Goal: Information Seeking & Learning: Learn about a topic

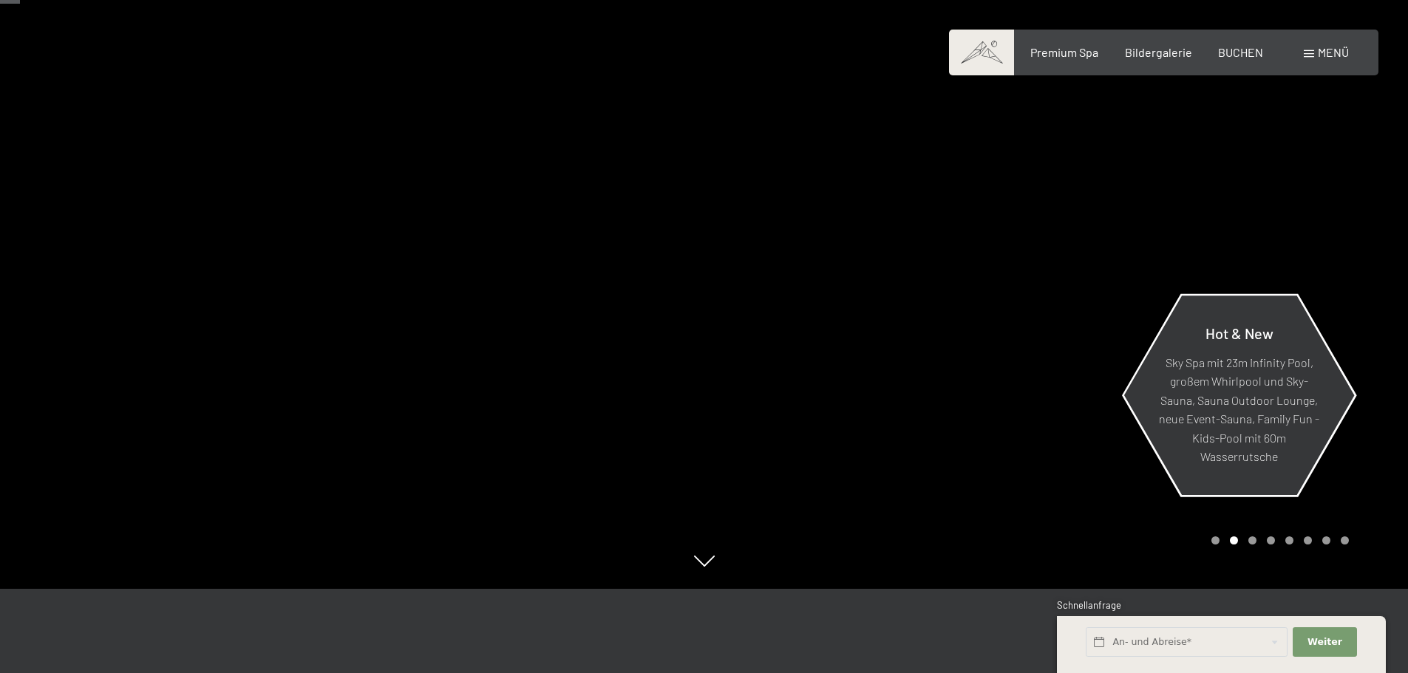
scroll to position [74, 0]
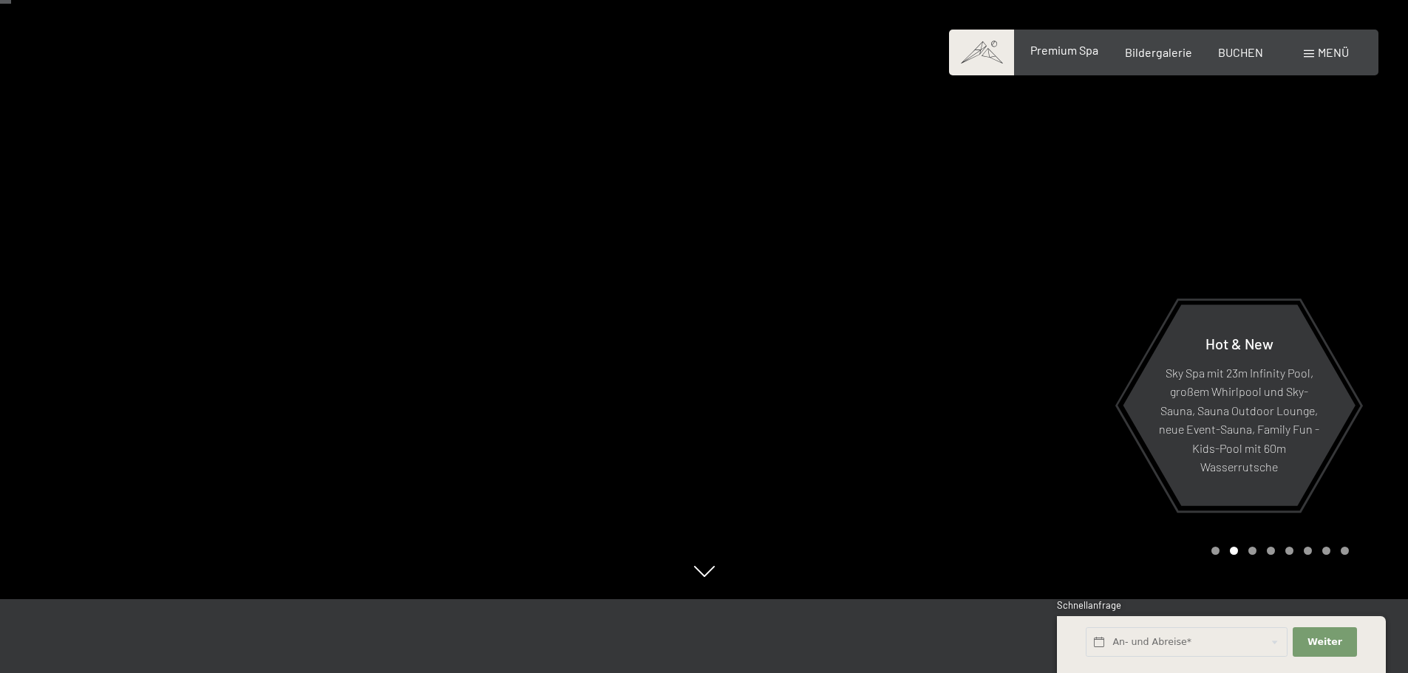
click at [1080, 58] on div "Premium Spa" at bounding box center [1064, 50] width 68 height 16
click at [1066, 55] on span "Premium Spa" at bounding box center [1064, 50] width 68 height 14
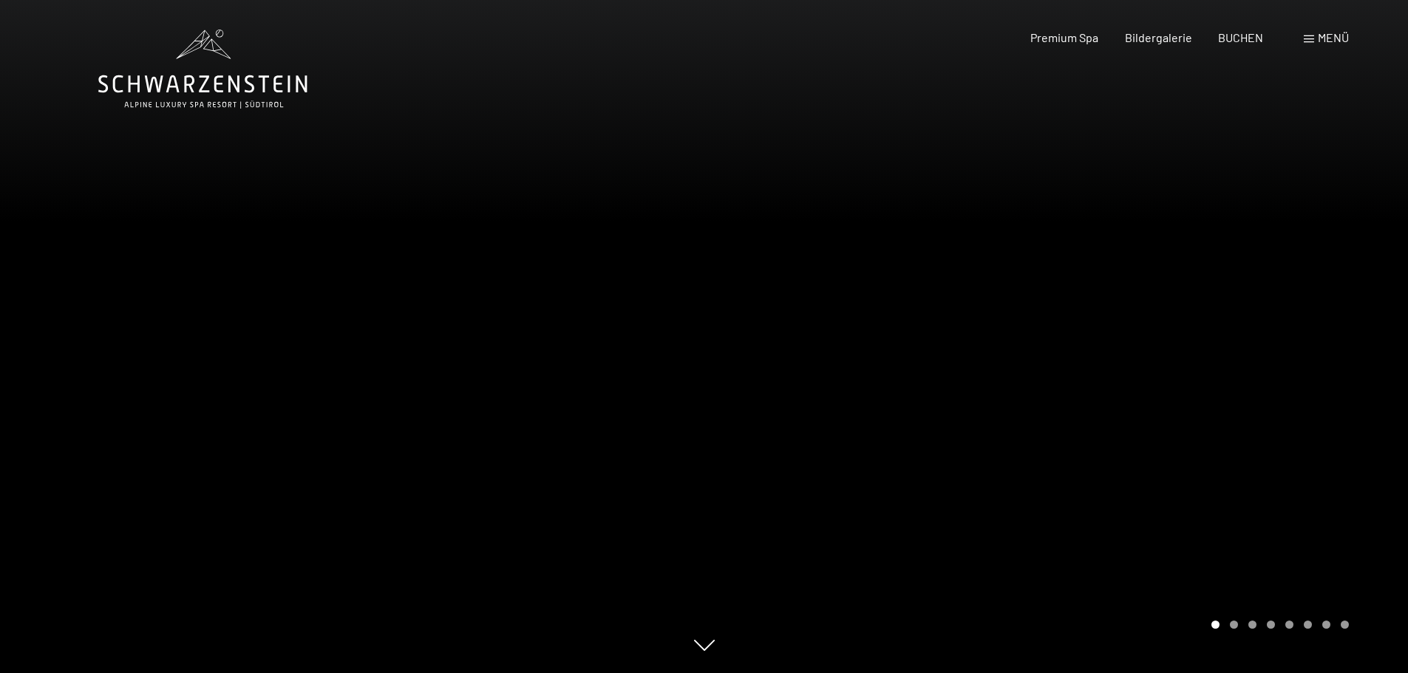
click at [1068, 285] on div at bounding box center [1056, 336] width 704 height 673
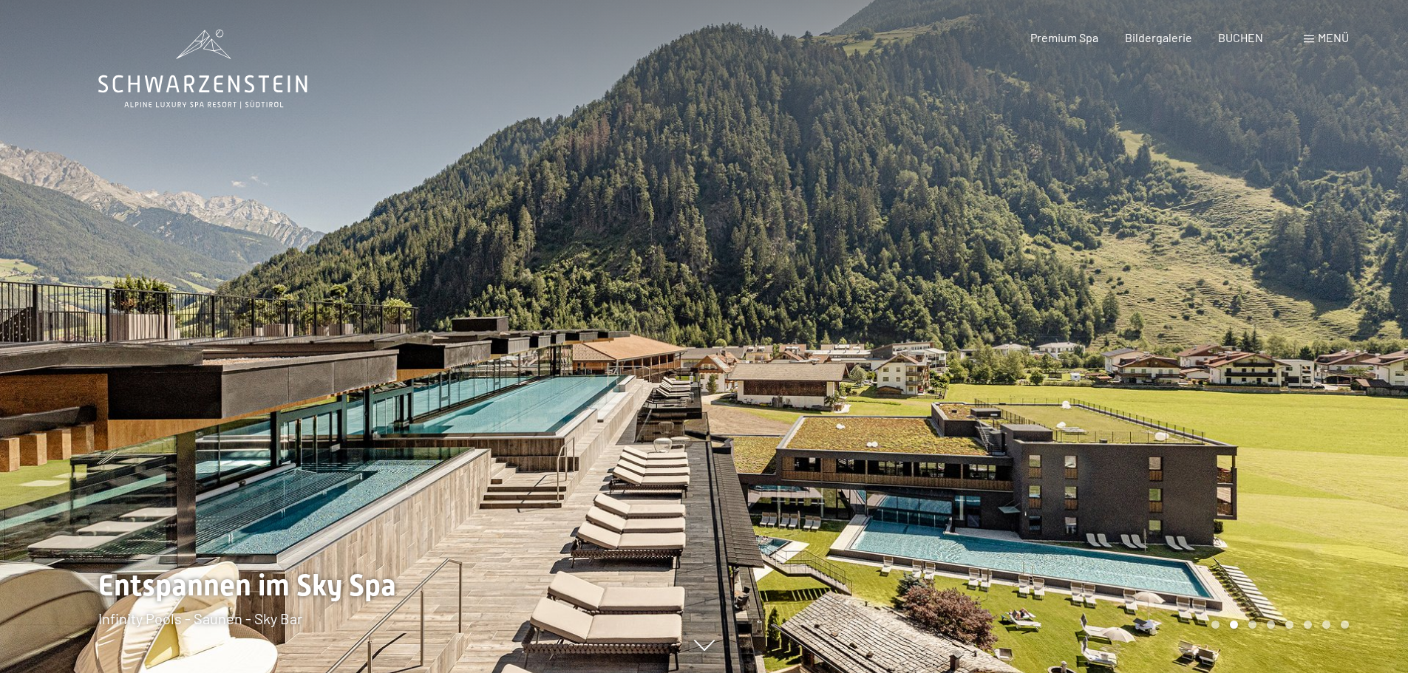
click at [1124, 319] on div at bounding box center [1056, 336] width 704 height 673
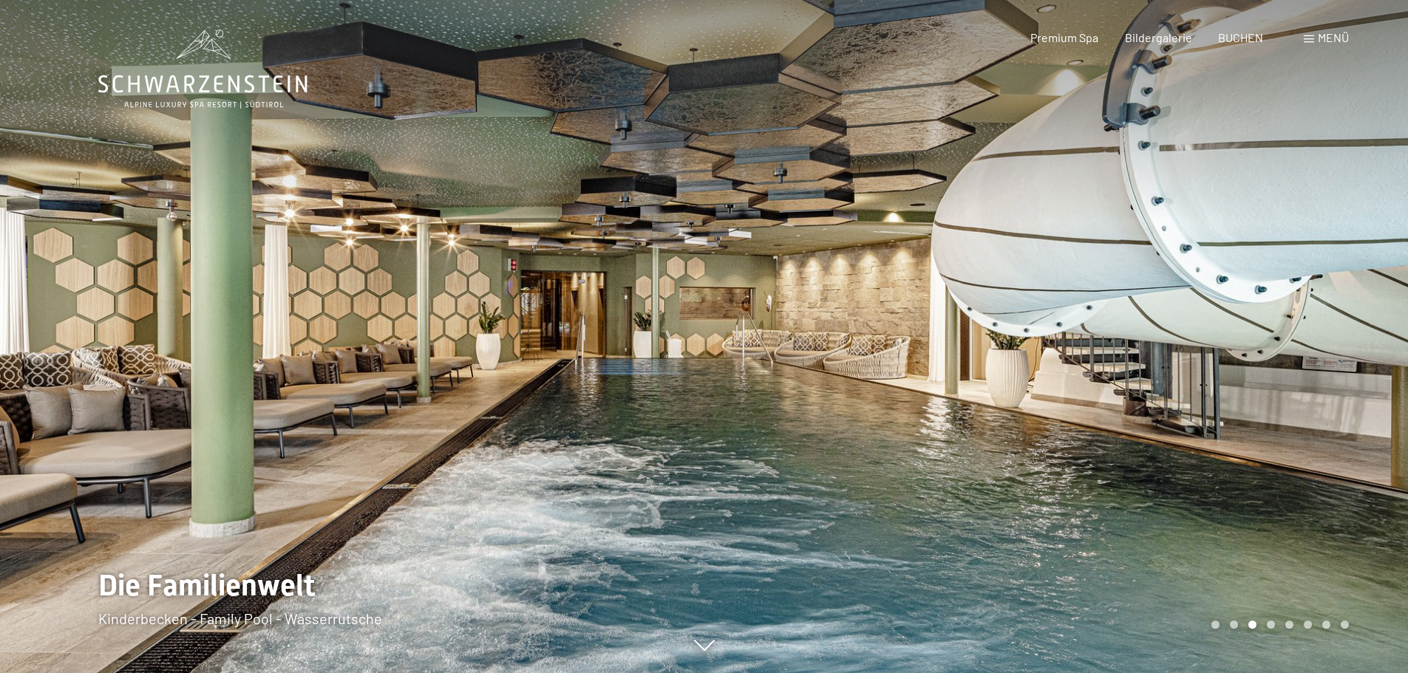
click at [1124, 319] on div at bounding box center [1056, 336] width 704 height 673
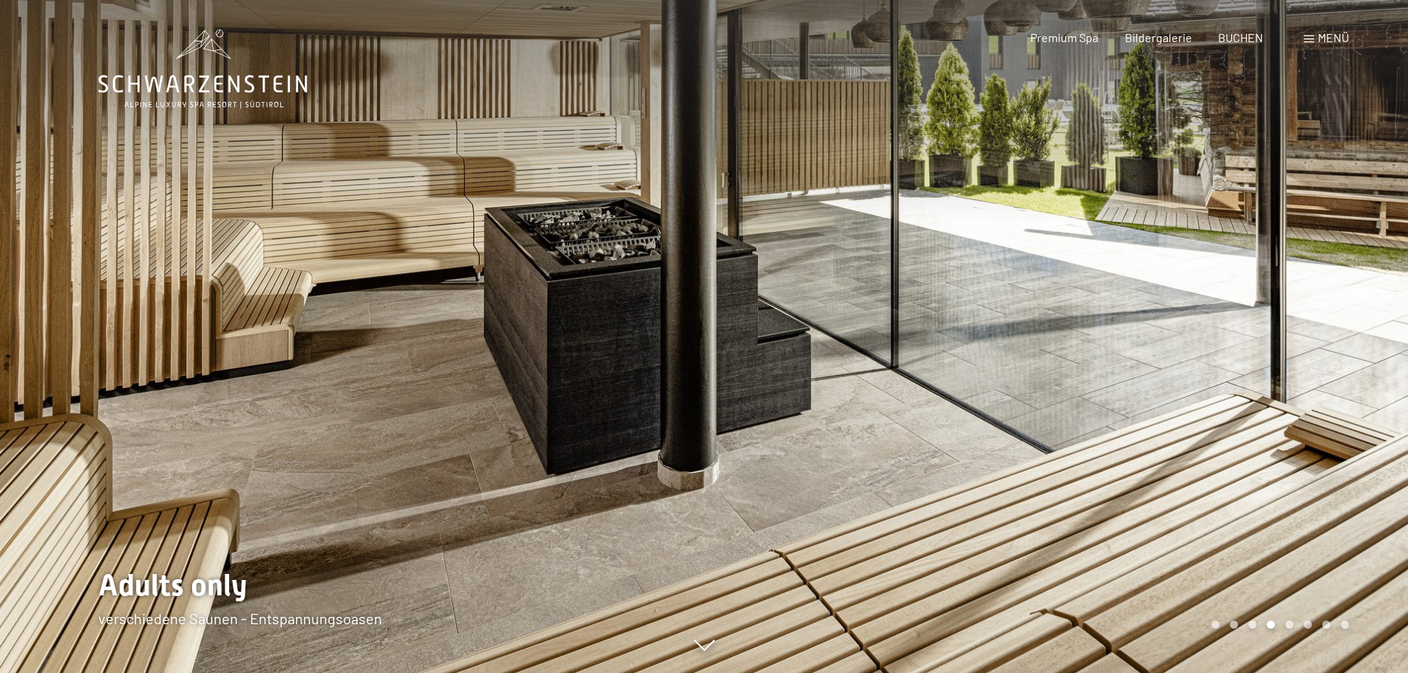
click at [360, 265] on div at bounding box center [352, 336] width 704 height 673
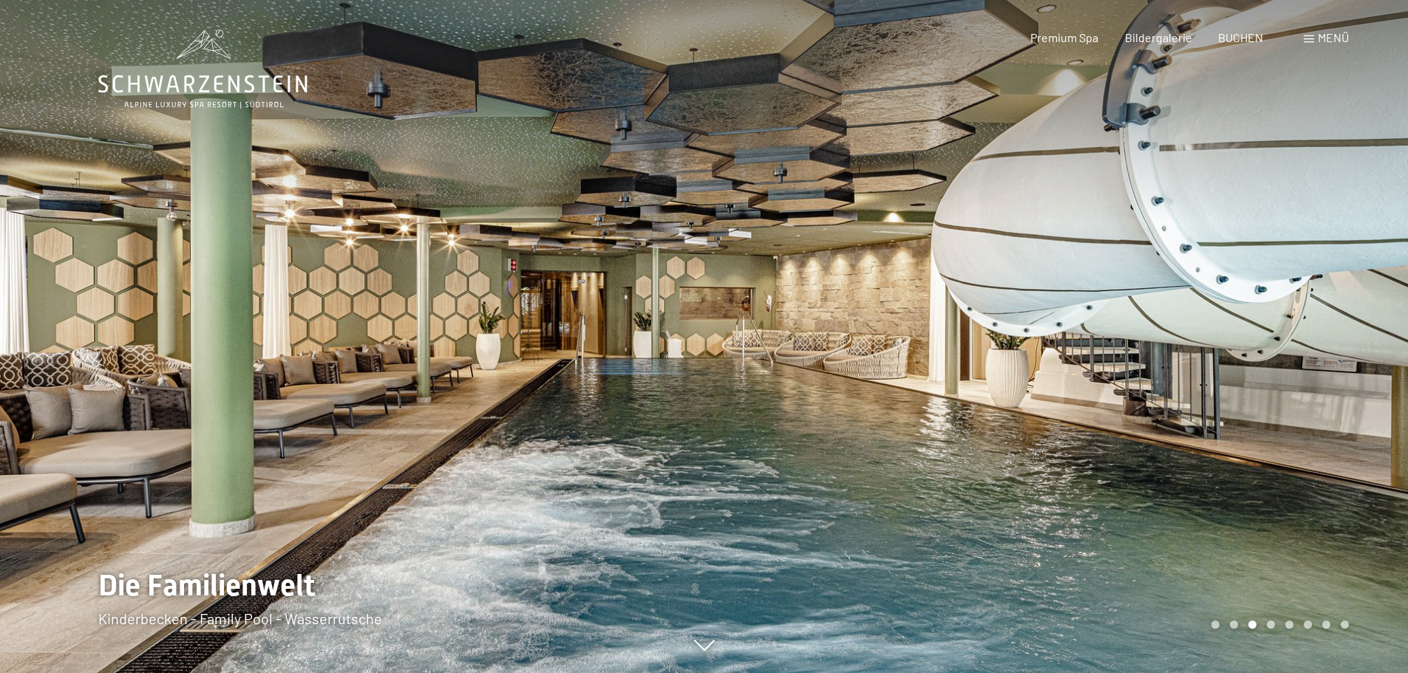
click at [1280, 258] on div at bounding box center [1056, 336] width 704 height 673
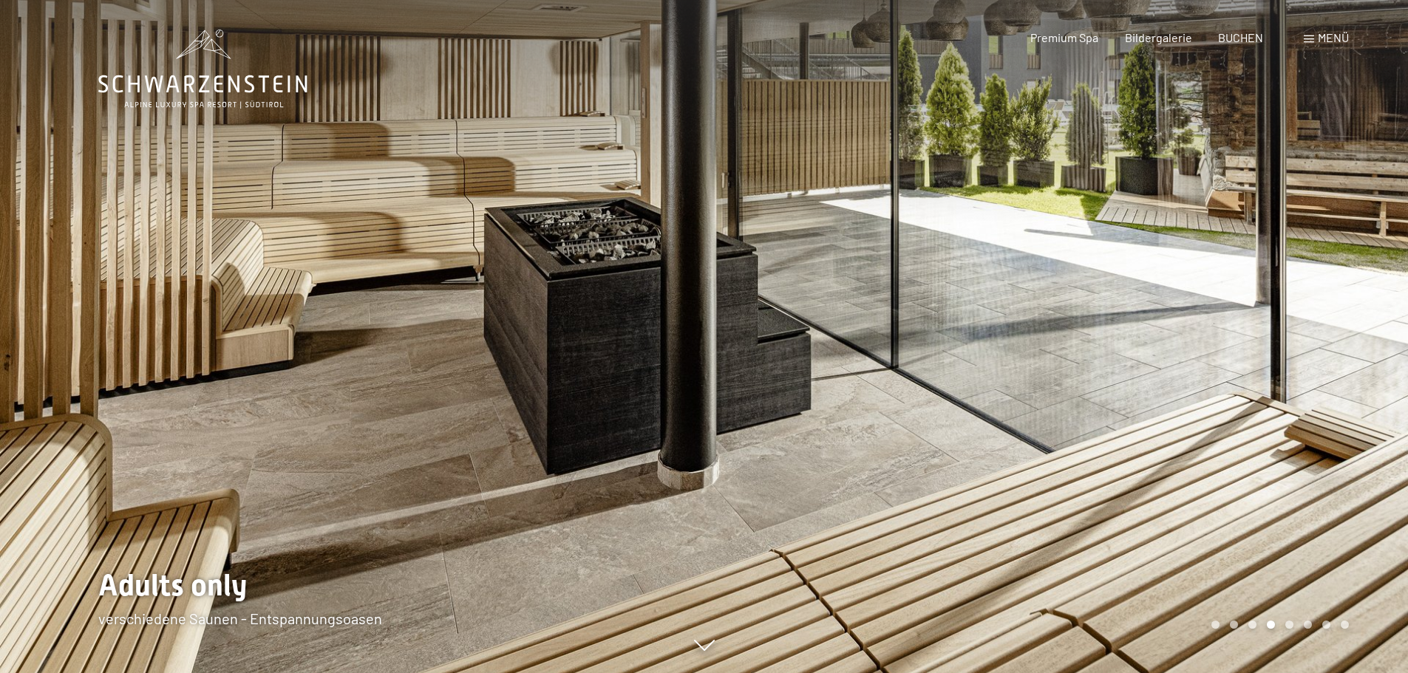
click at [1280, 258] on div at bounding box center [1056, 336] width 704 height 673
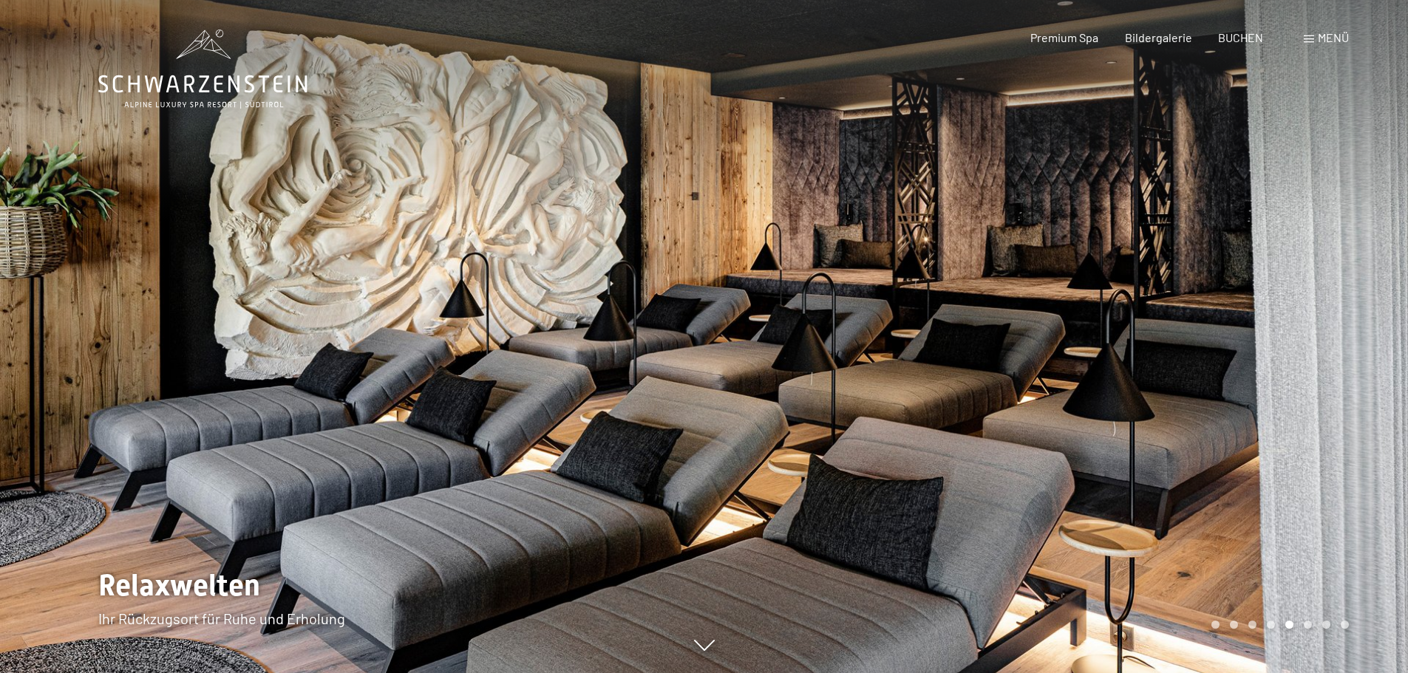
click at [1280, 258] on div at bounding box center [1056, 336] width 704 height 673
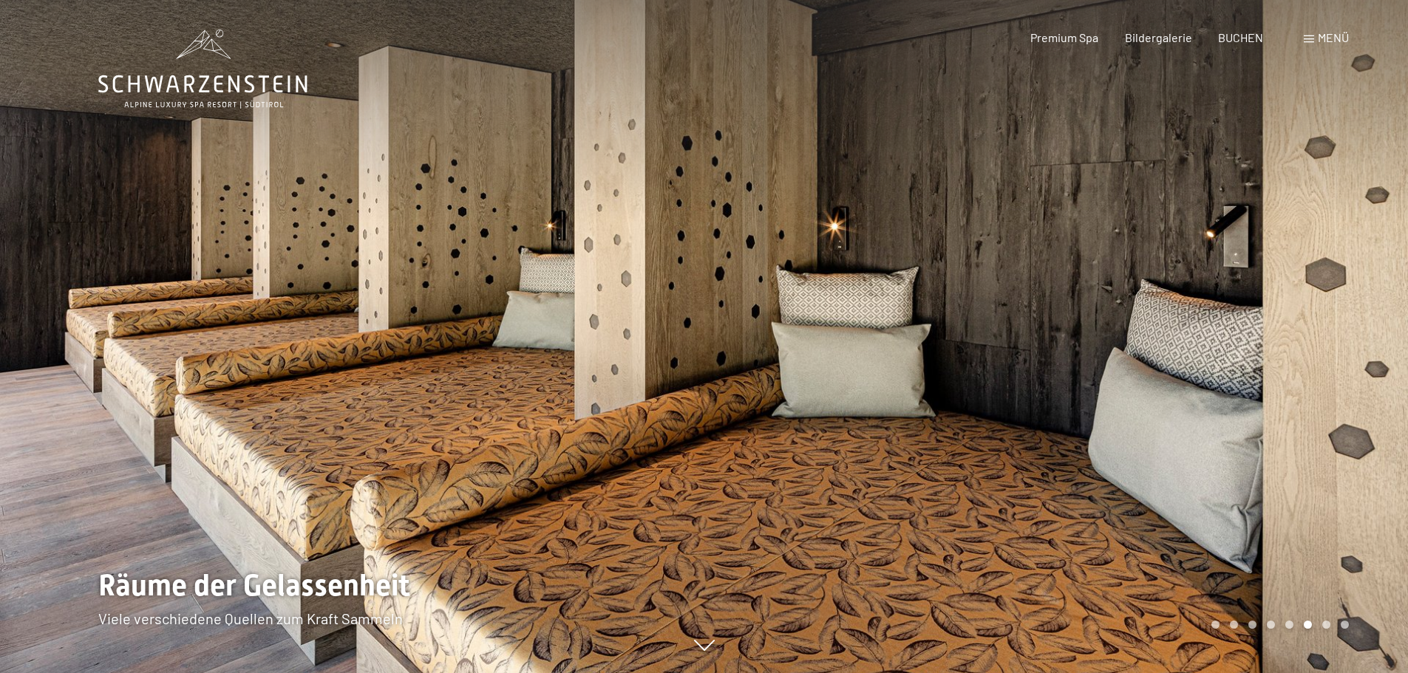
click at [347, 208] on div at bounding box center [352, 336] width 704 height 673
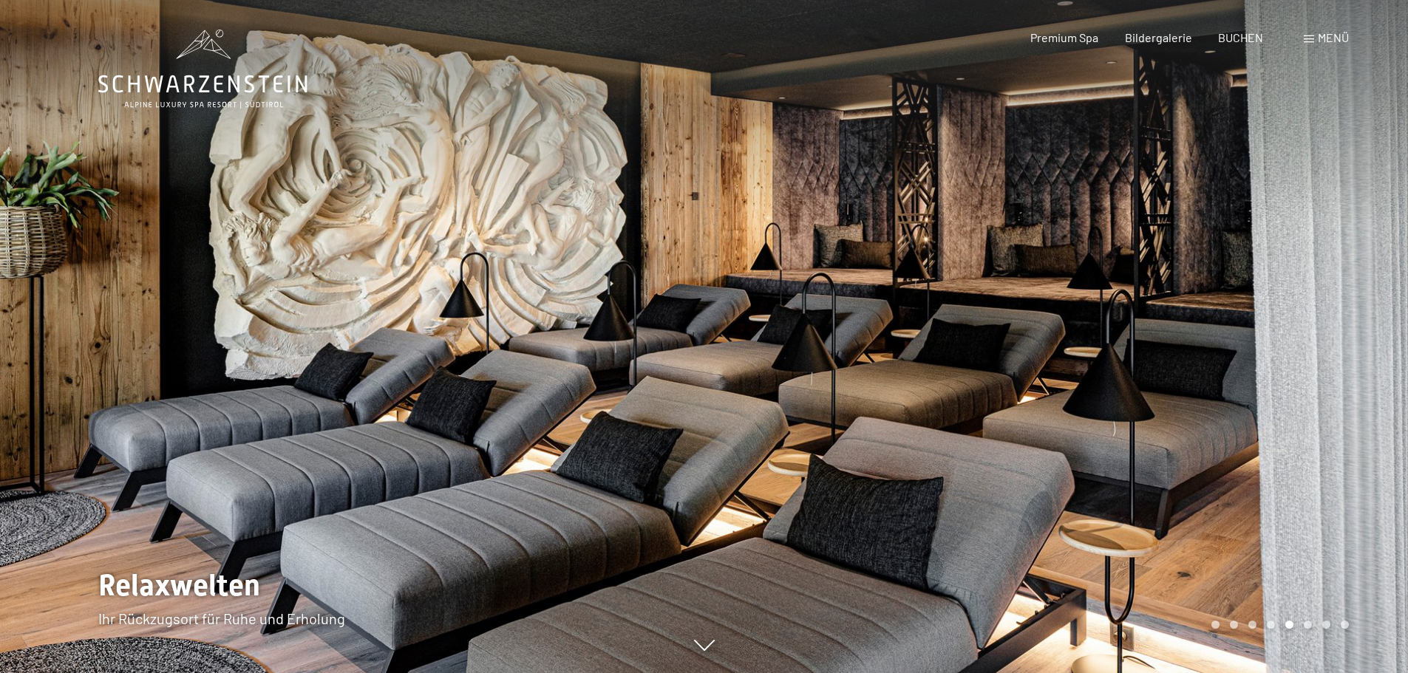
click at [1224, 277] on div at bounding box center [1056, 336] width 704 height 673
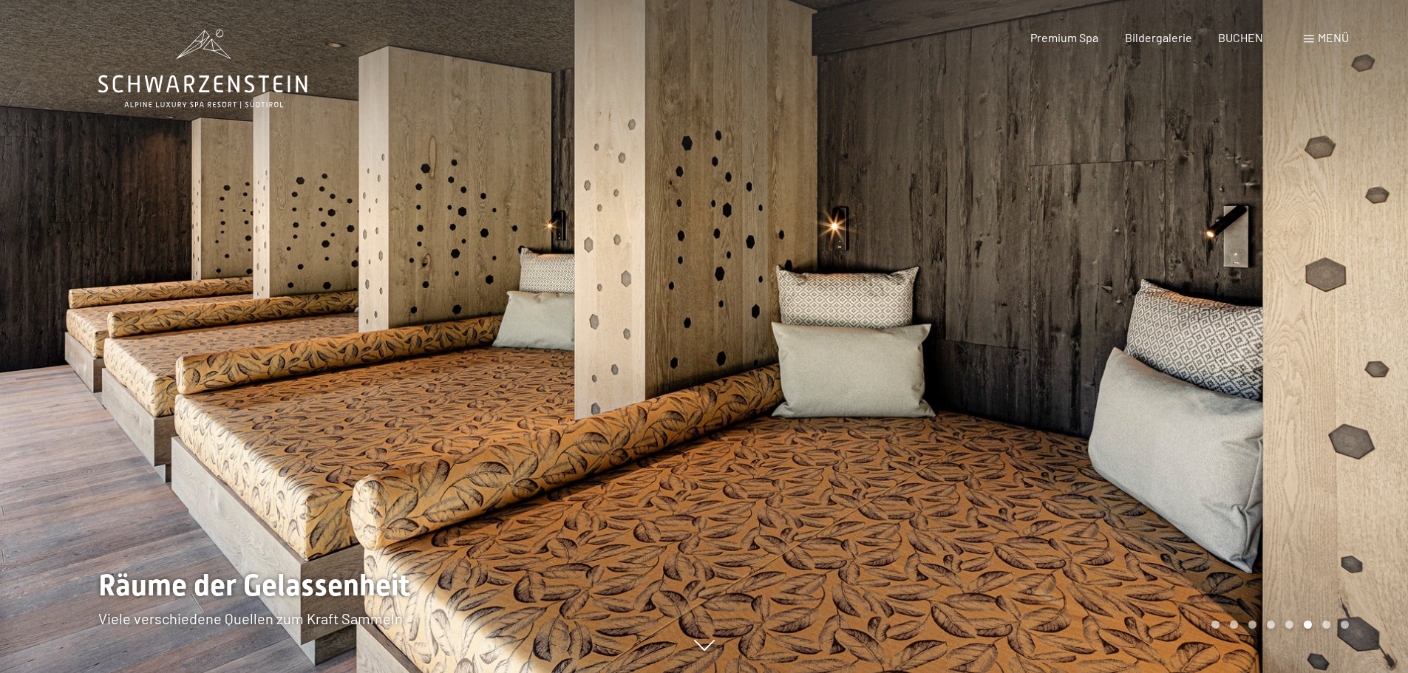
click at [1224, 277] on div at bounding box center [1056, 336] width 704 height 673
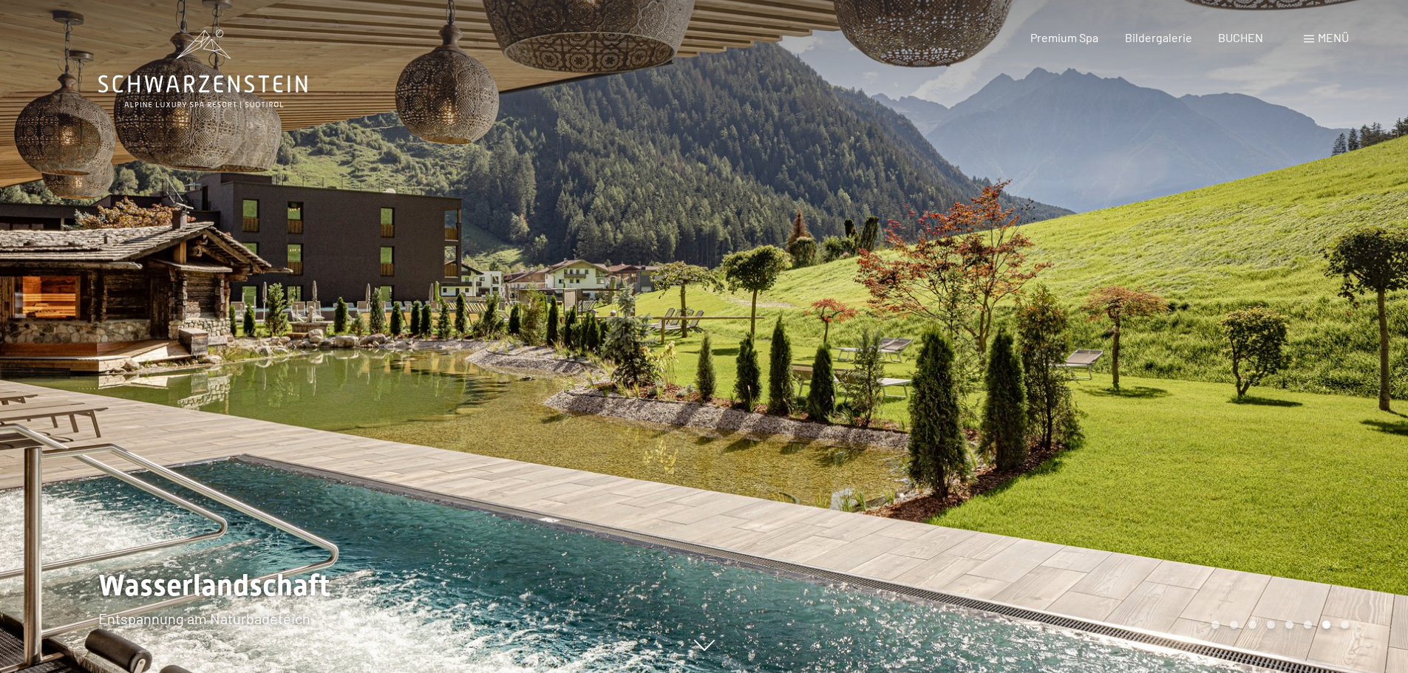
click at [1224, 277] on div at bounding box center [1056, 336] width 704 height 673
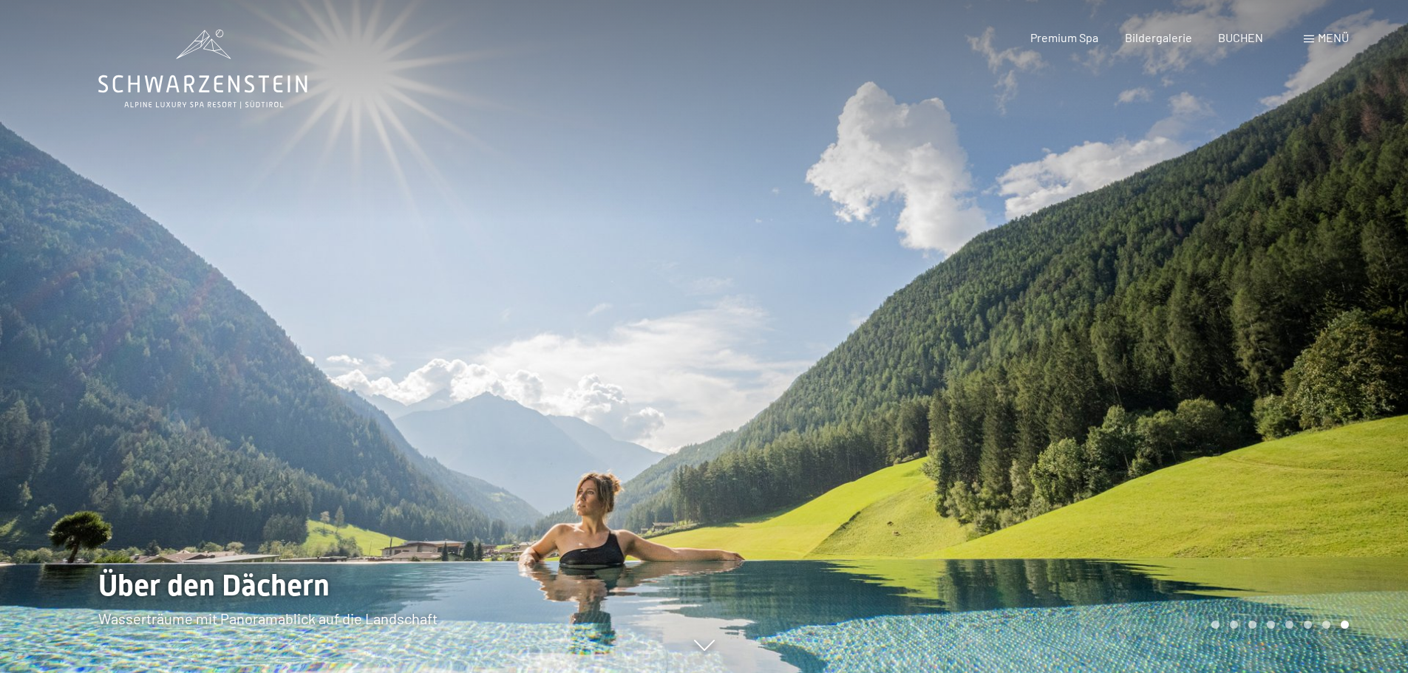
click at [1224, 277] on div at bounding box center [1056, 336] width 704 height 673
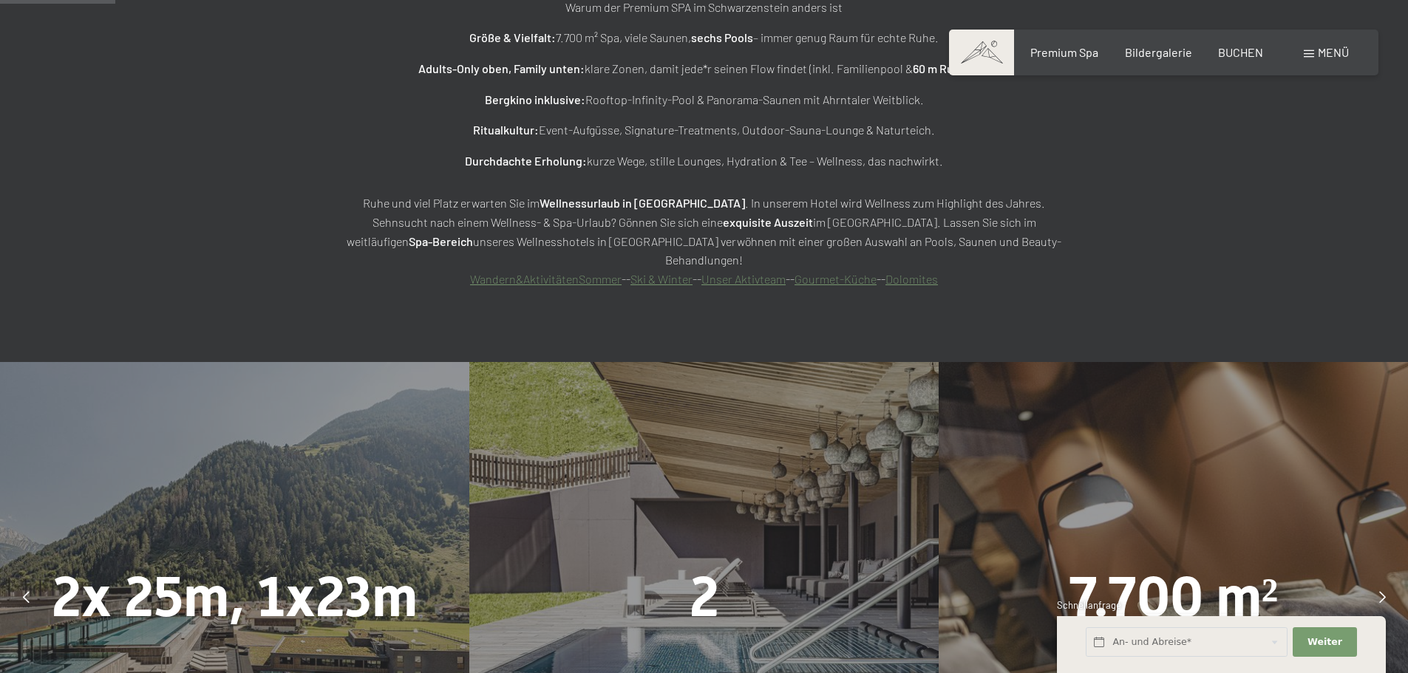
scroll to position [1330, 0]
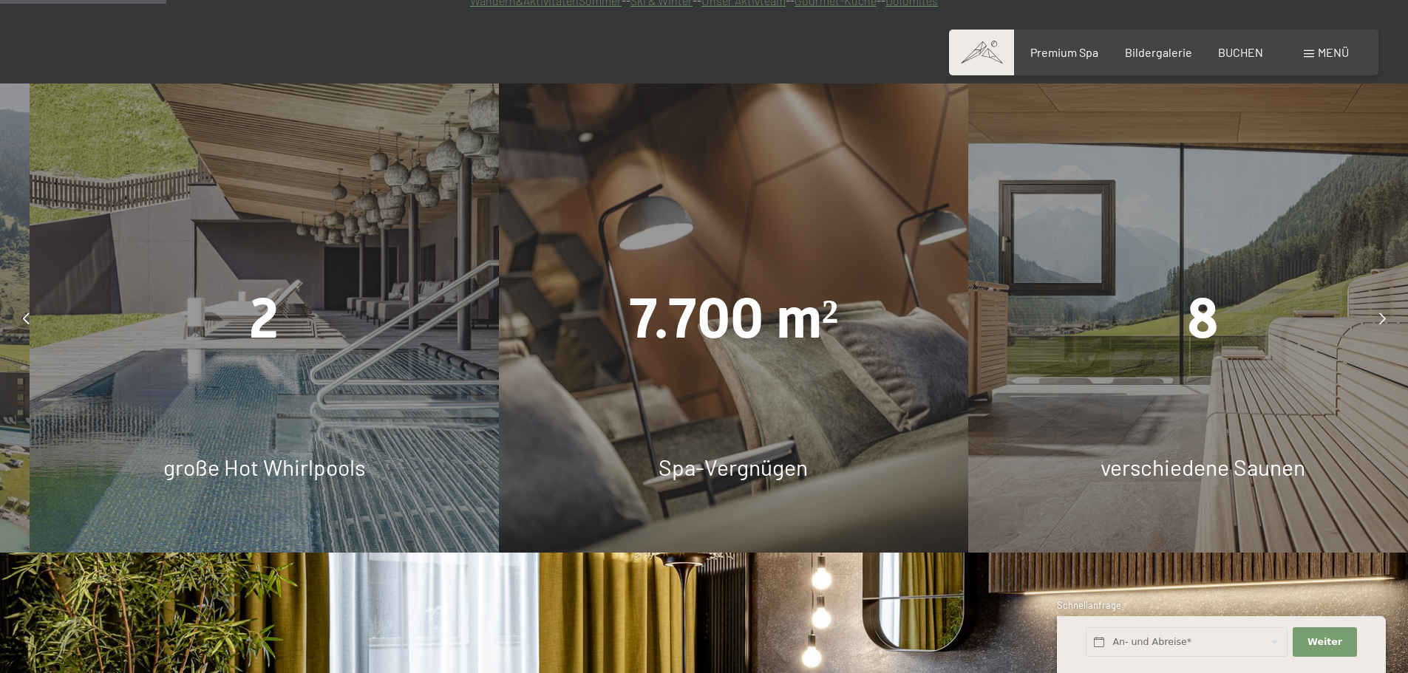
drag, startPoint x: 628, startPoint y: 414, endPoint x: 677, endPoint y: 412, distance: 48.9
click at [677, 451] on div "Spa-Vergnügen" at bounding box center [733, 466] width 469 height 31
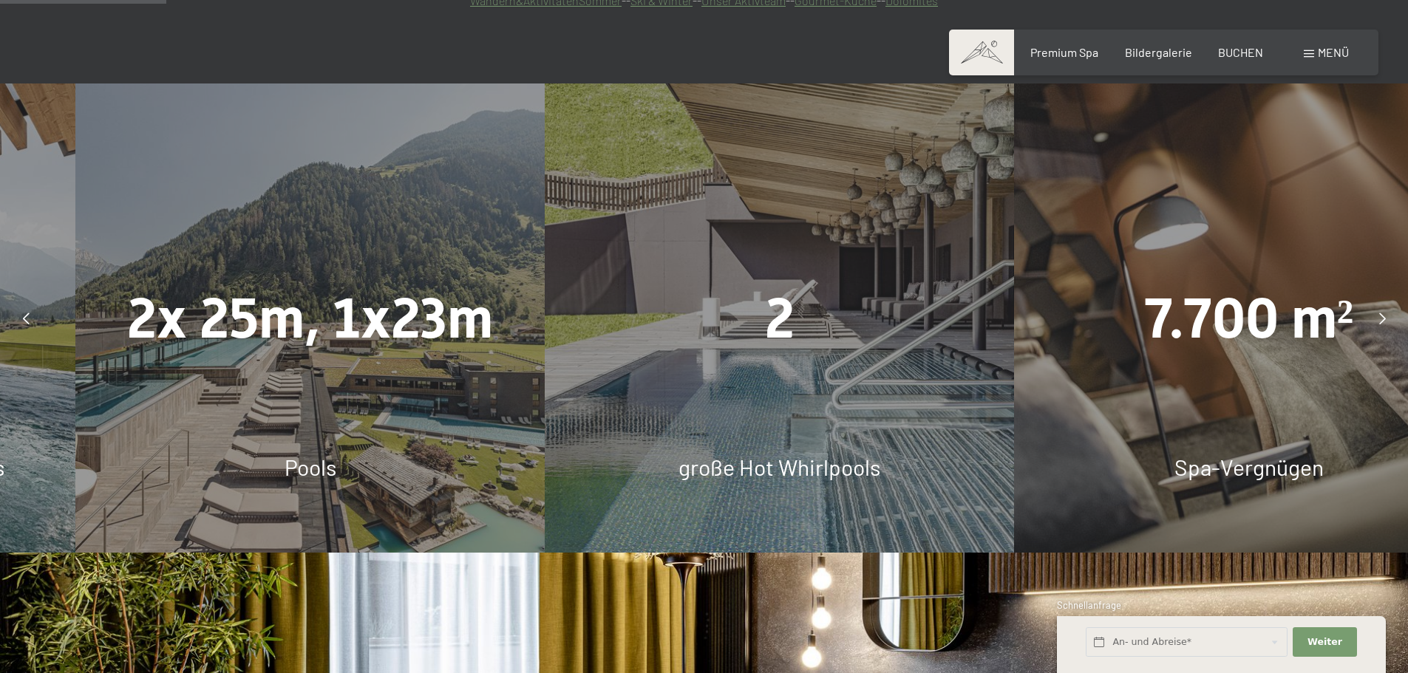
drag, startPoint x: 386, startPoint y: 395, endPoint x: 446, endPoint y: 396, distance: 59.9
click at [446, 396] on div "2x 25m, 1x23m Pools" at bounding box center [309, 317] width 469 height 469
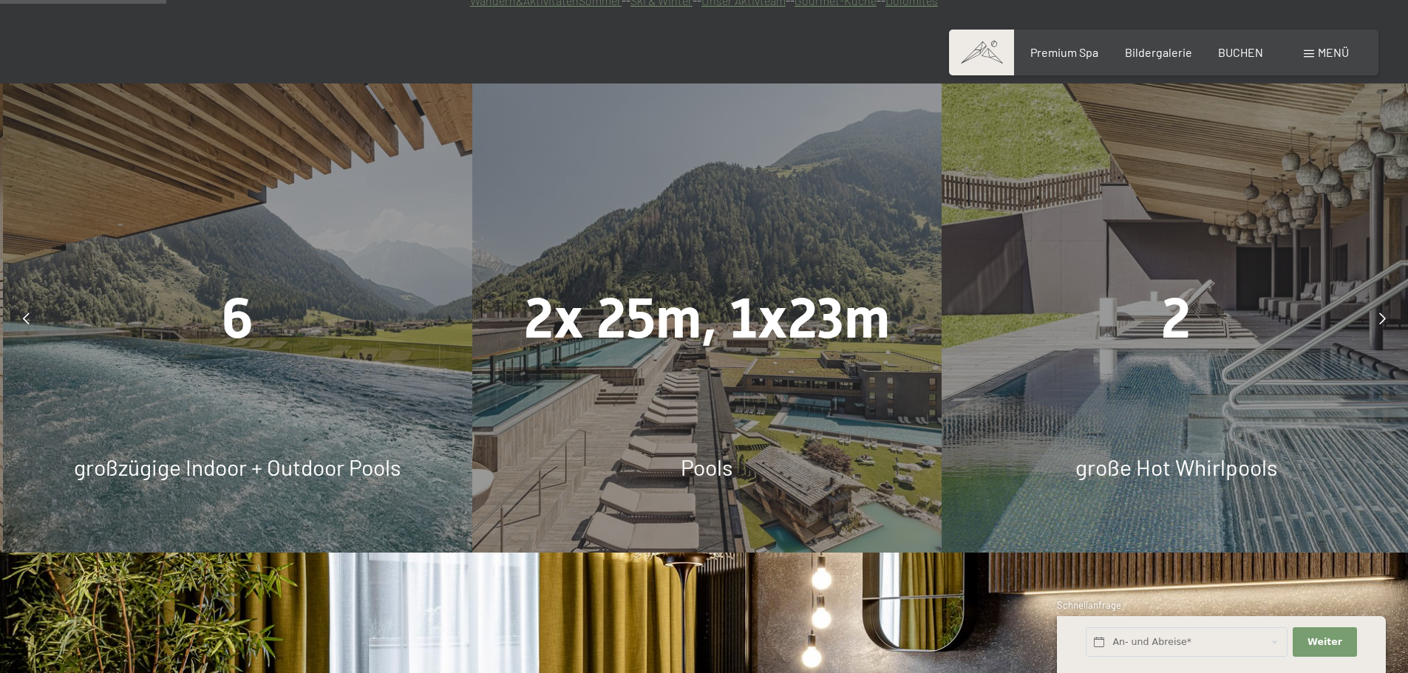
drag, startPoint x: 335, startPoint y: 403, endPoint x: 425, endPoint y: 405, distance: 89.4
click at [400, 454] on span "großzügige Indoor + Outdoor Pools" at bounding box center [237, 467] width 327 height 27
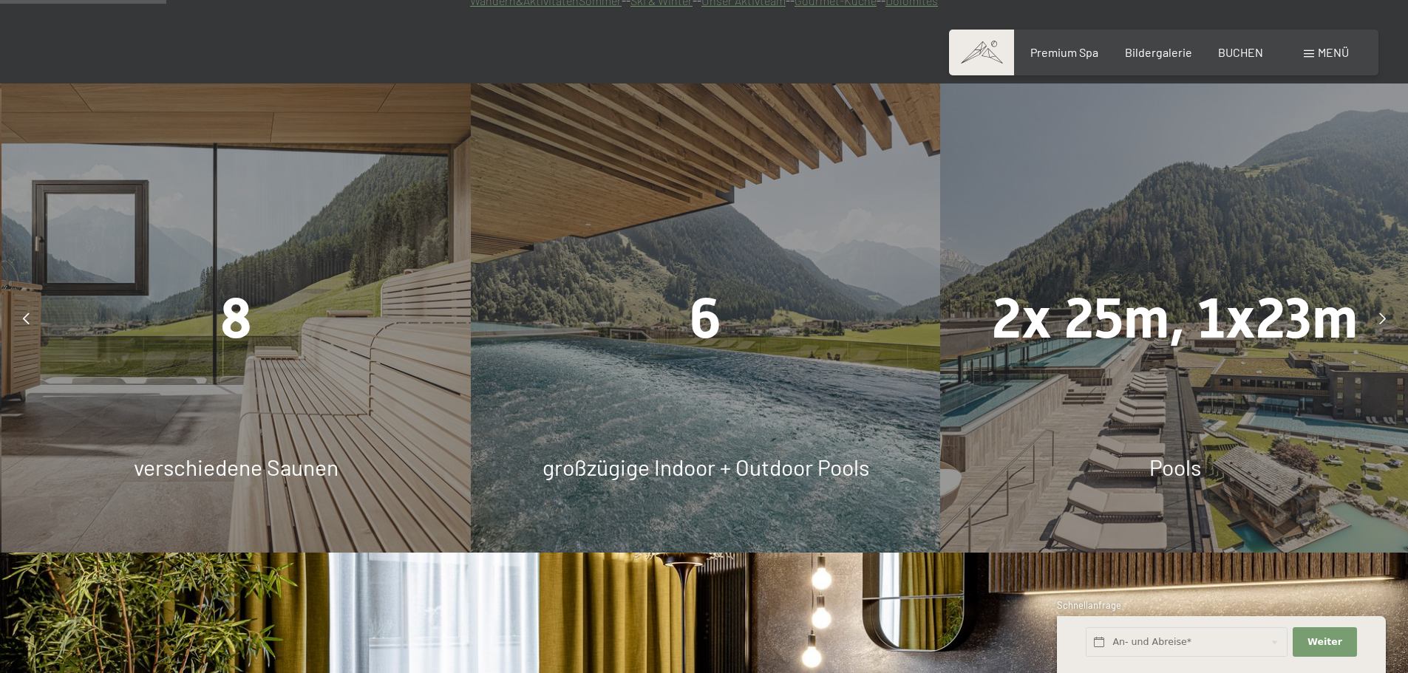
drag, startPoint x: 355, startPoint y: 409, endPoint x: 427, endPoint y: 409, distance: 71.7
click at [427, 451] on div "verschiedene Saunen" at bounding box center [235, 466] width 469 height 31
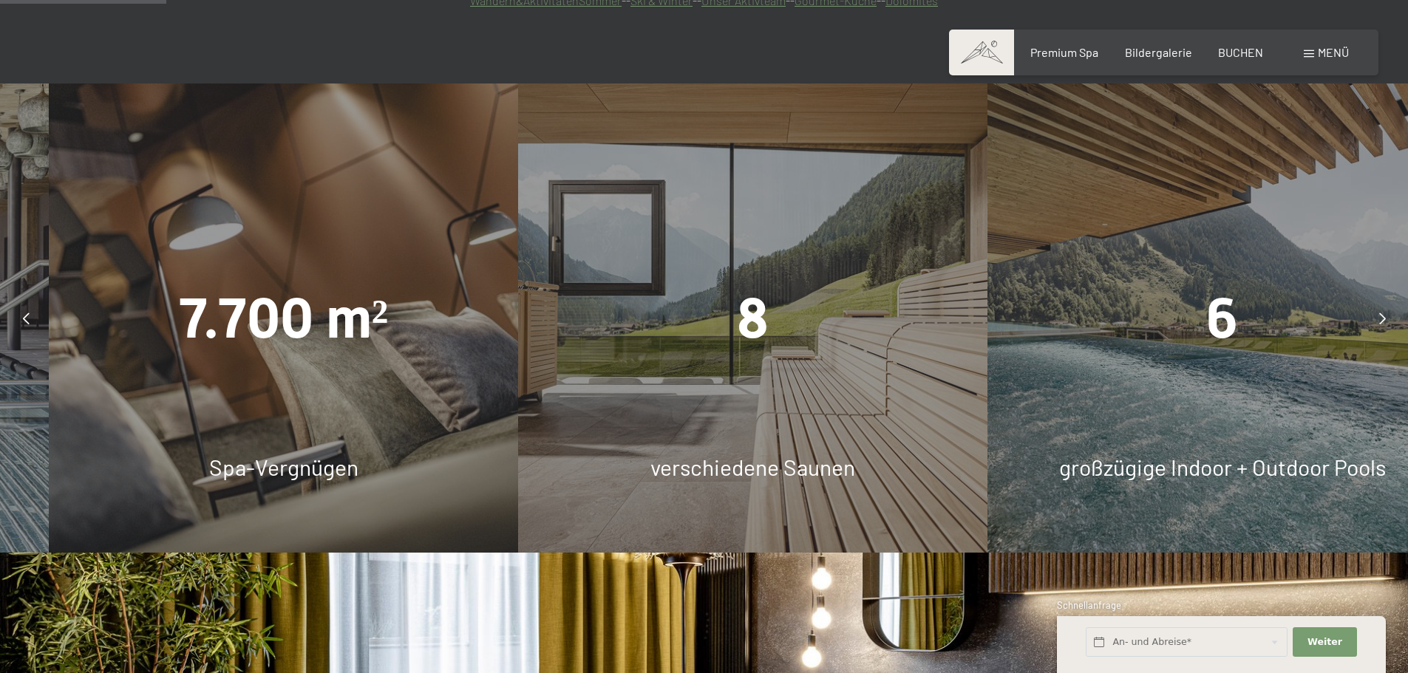
drag, startPoint x: 596, startPoint y: 419, endPoint x: 632, endPoint y: 418, distance: 35.5
click at [632, 451] on div "verschiedene Saunen" at bounding box center [752, 466] width 469 height 31
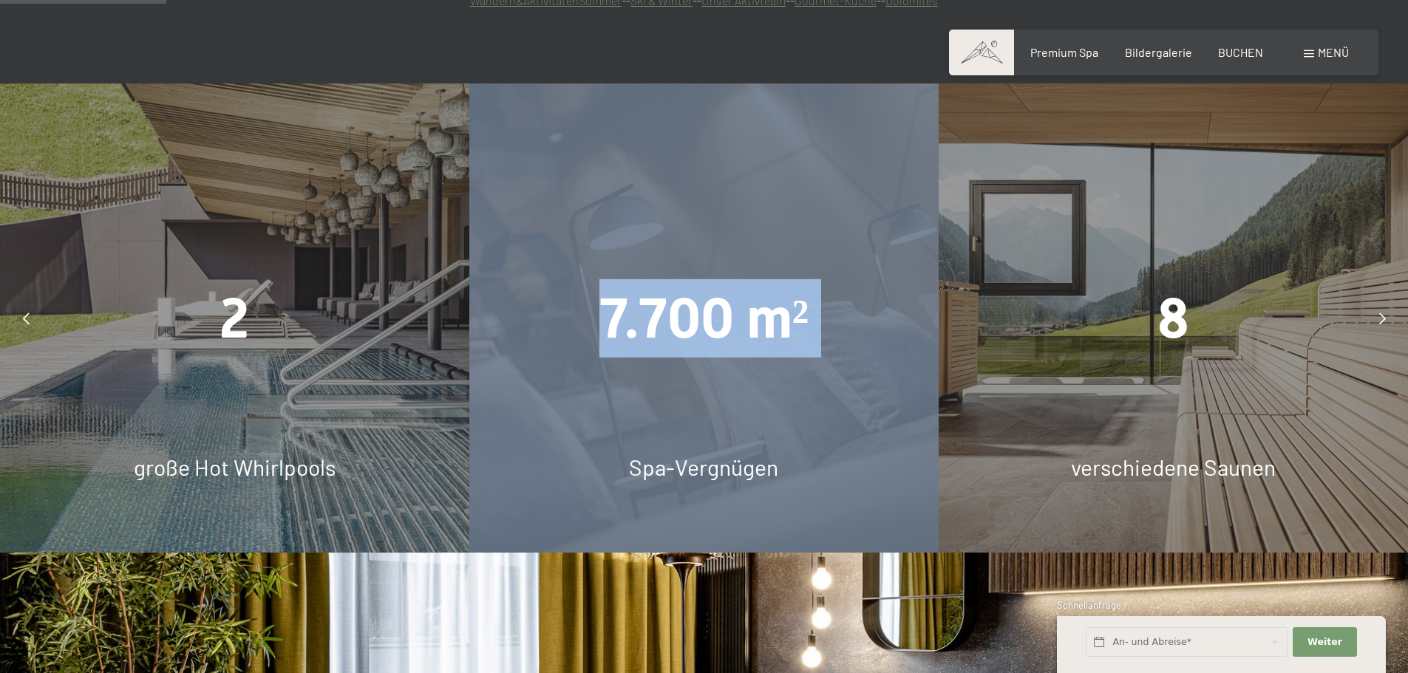
drag, startPoint x: 410, startPoint y: 398, endPoint x: 538, endPoint y: 415, distance: 128.9
click at [538, 451] on div "Spa-Vergnügen" at bounding box center [703, 466] width 469 height 31
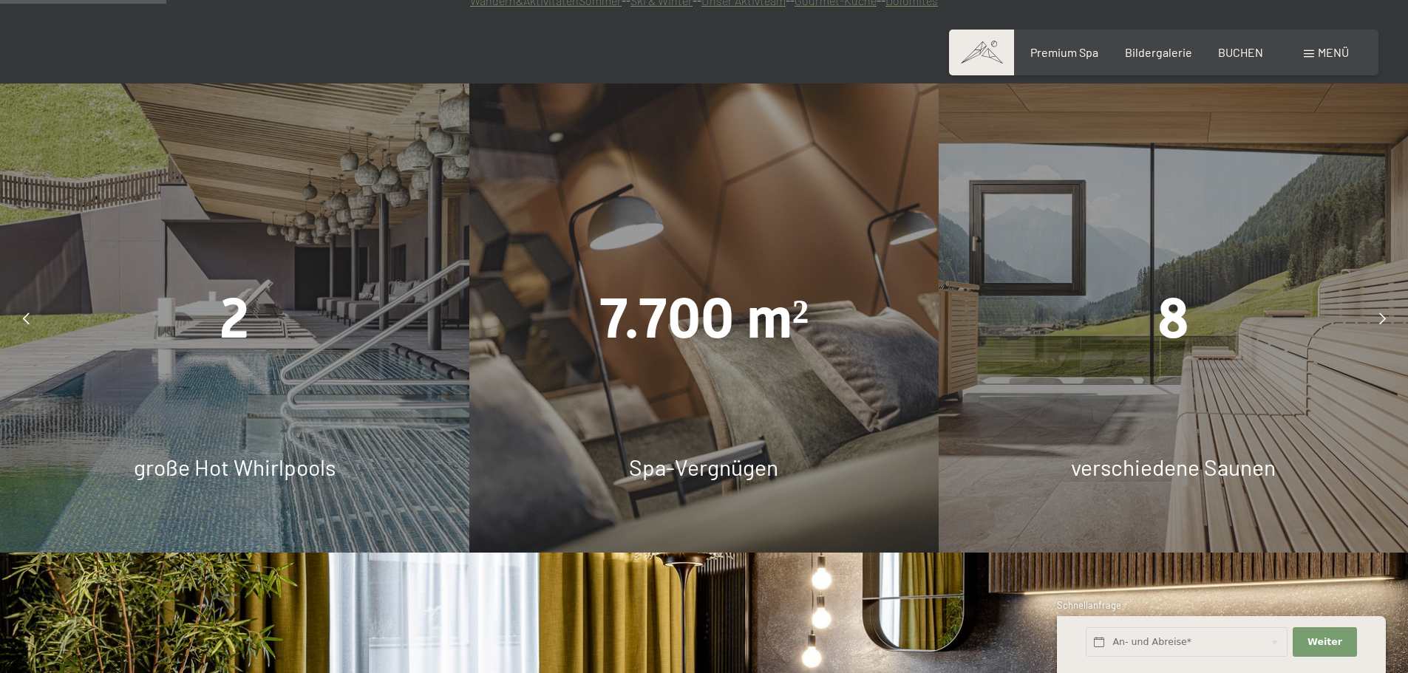
drag, startPoint x: 822, startPoint y: 378, endPoint x: 777, endPoint y: 395, distance: 48.2
click at [779, 395] on div "7.700 m² Spa-Vergnügen" at bounding box center [703, 317] width 469 height 469
drag, startPoint x: 861, startPoint y: 388, endPoint x: 842, endPoint y: 388, distance: 18.5
click at [844, 388] on div "7.700 m² Spa-Vergnügen" at bounding box center [703, 317] width 469 height 469
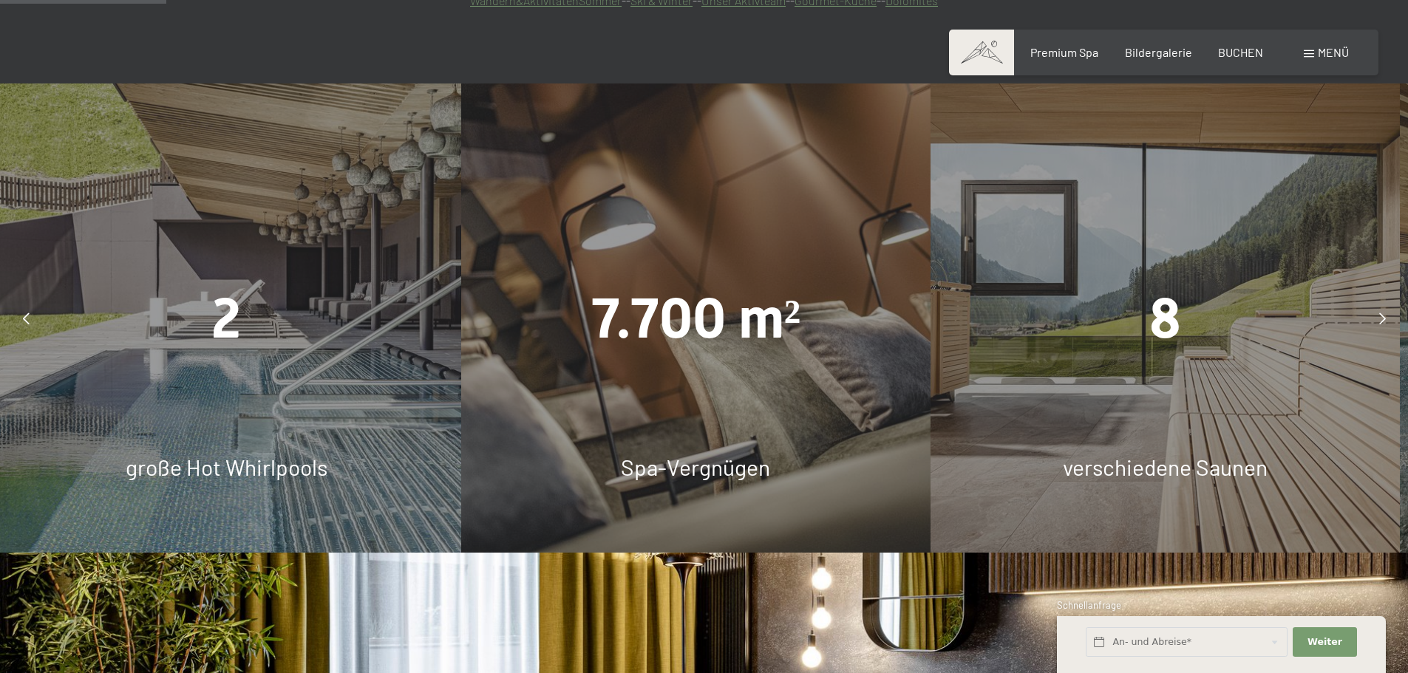
drag, startPoint x: 1041, startPoint y: 376, endPoint x: 853, endPoint y: 375, distance: 188.4
click at [930, 375] on div "8 verschiedene Saunen" at bounding box center [1164, 317] width 469 height 469
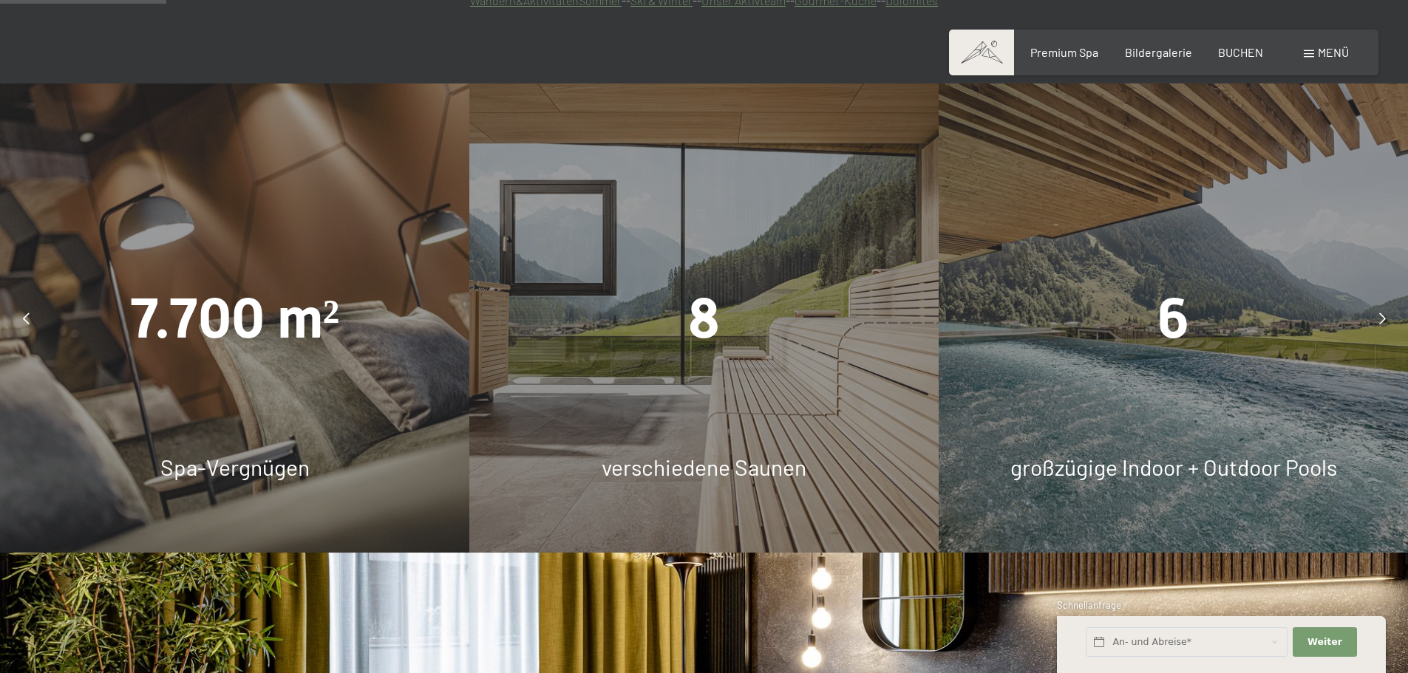
click at [1371, 300] on div at bounding box center [1381, 318] width 37 height 37
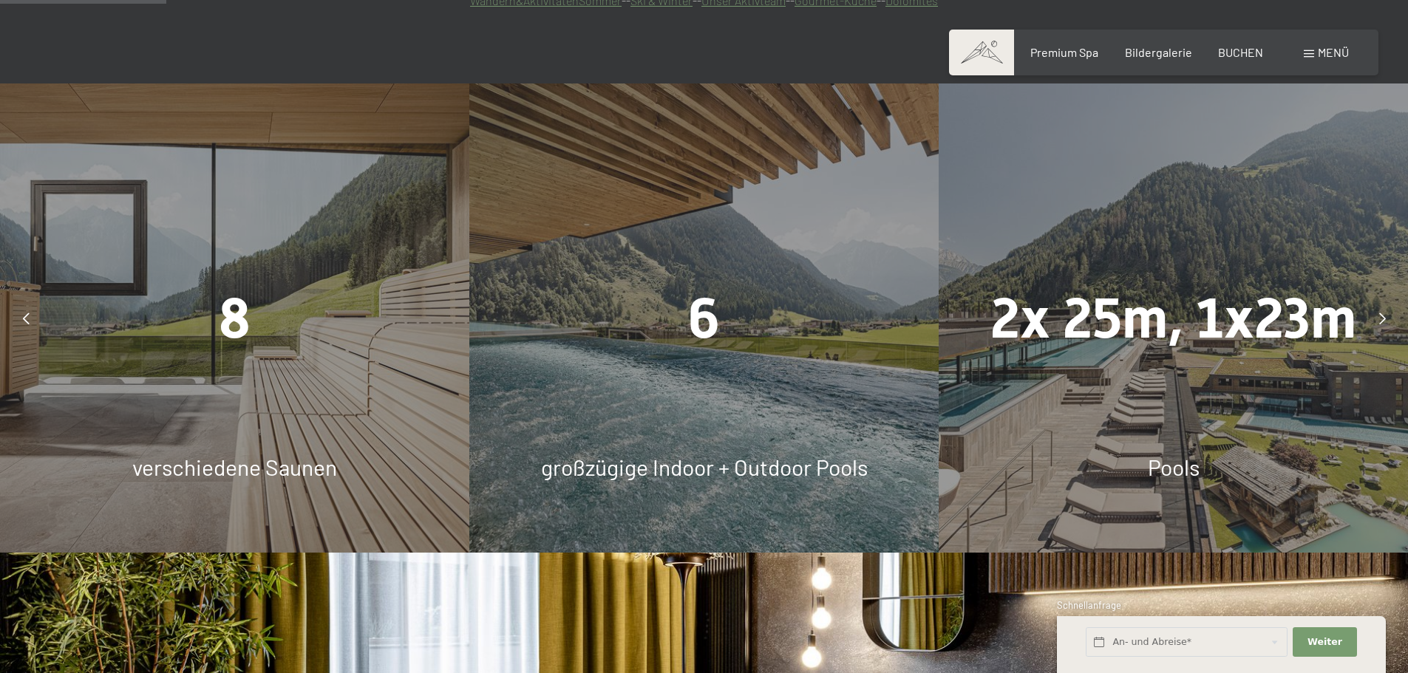
click at [1371, 300] on div at bounding box center [1381, 318] width 37 height 37
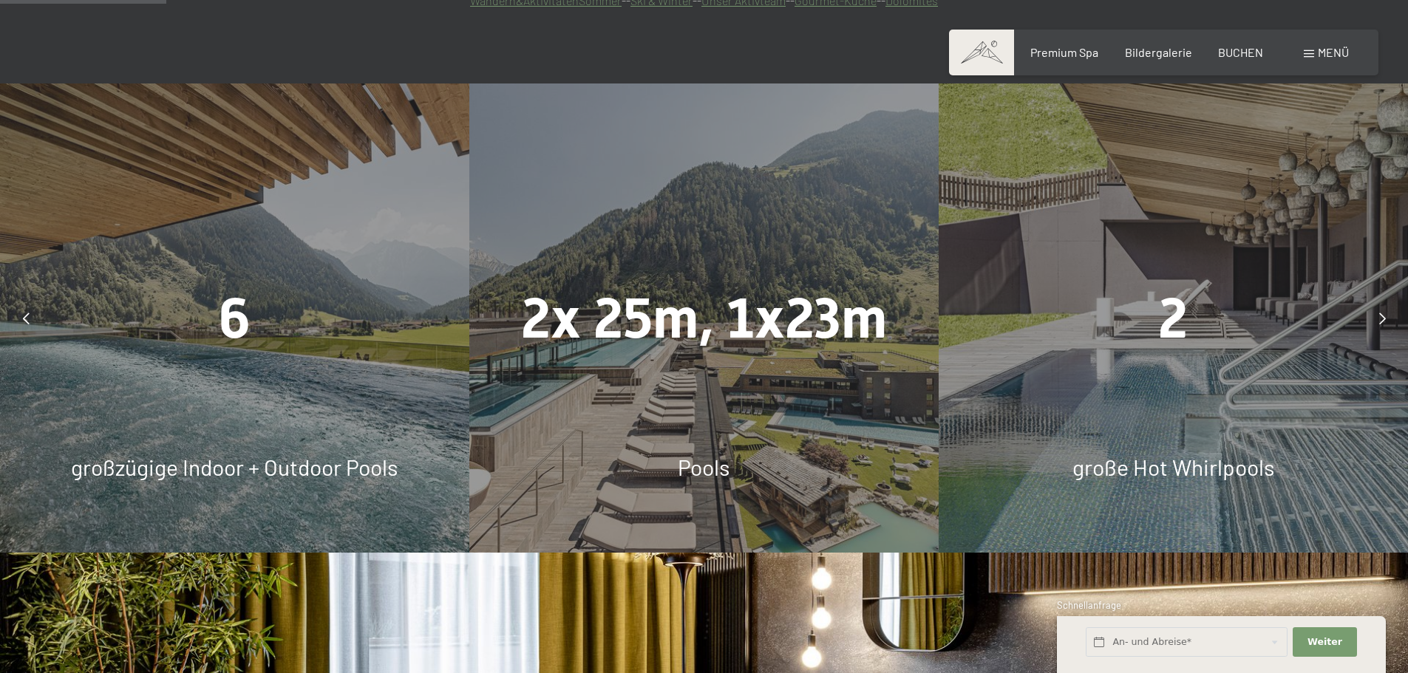
click at [1371, 300] on div at bounding box center [1381, 318] width 37 height 37
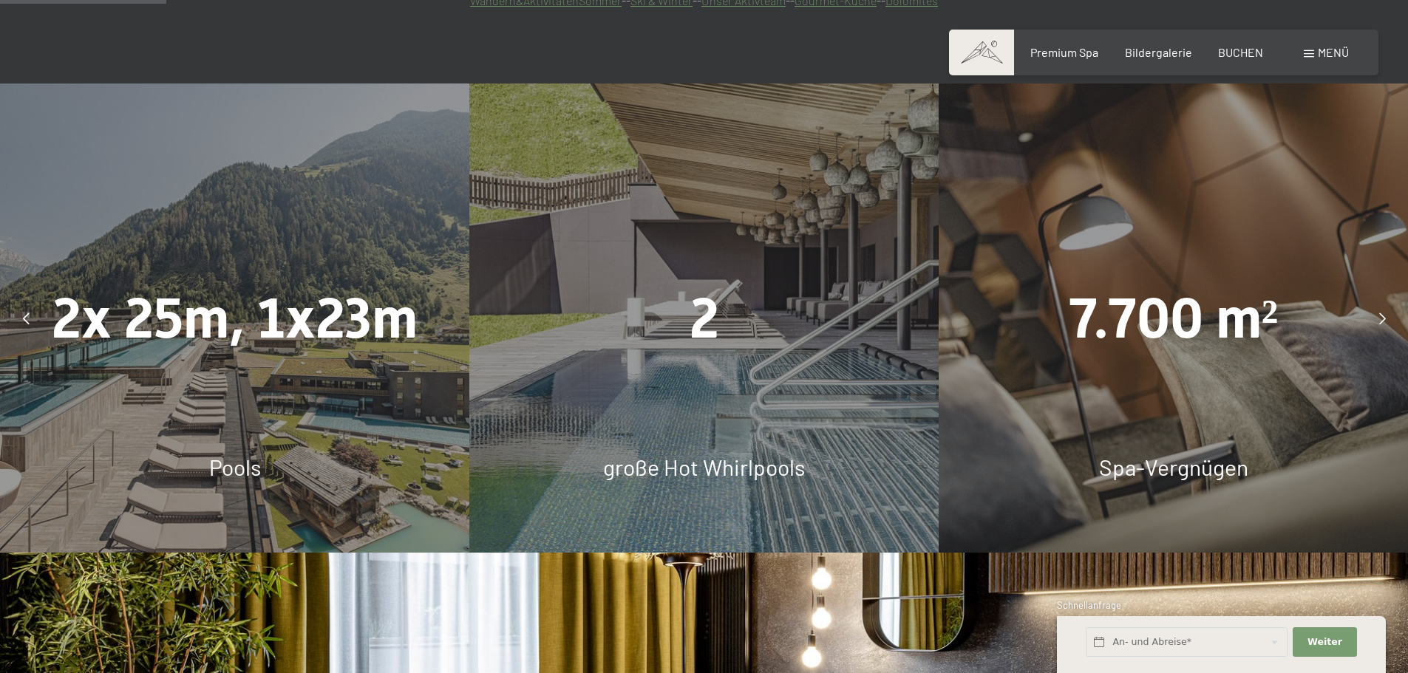
click at [1371, 300] on div at bounding box center [1381, 318] width 37 height 37
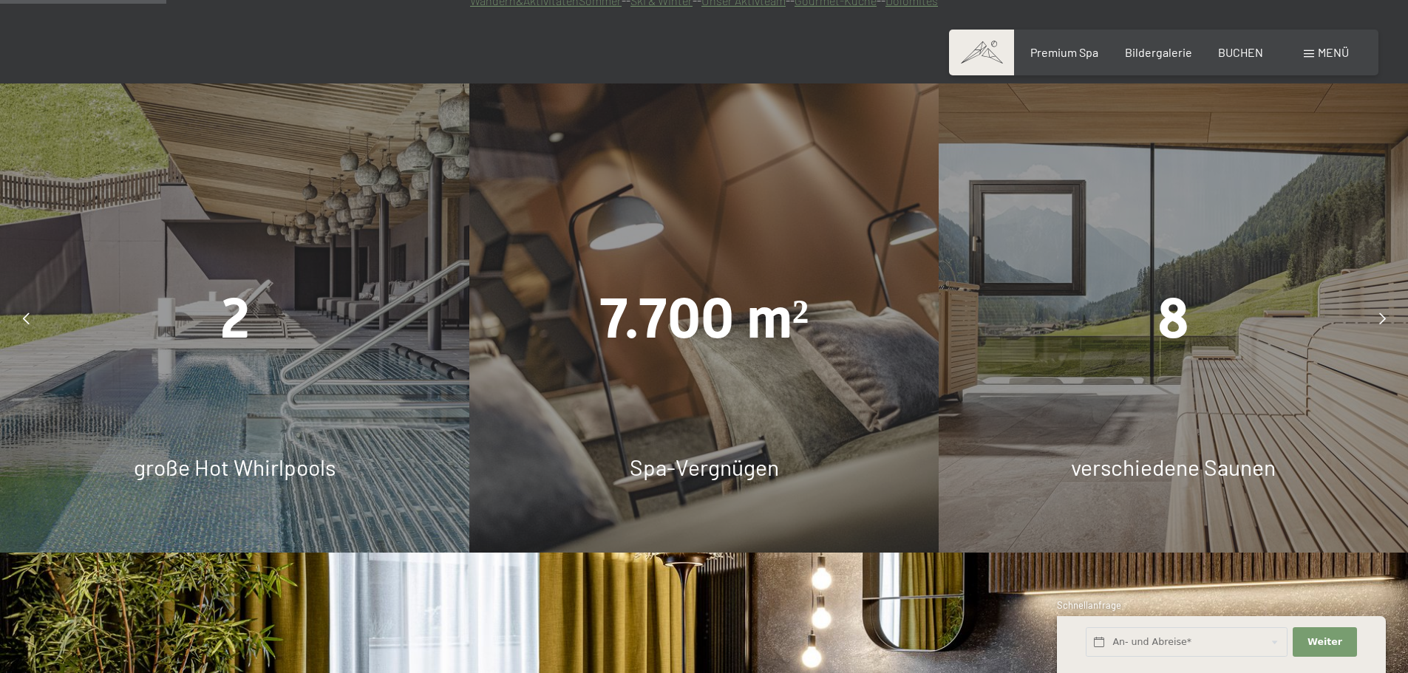
click at [1371, 300] on div at bounding box center [1381, 318] width 37 height 37
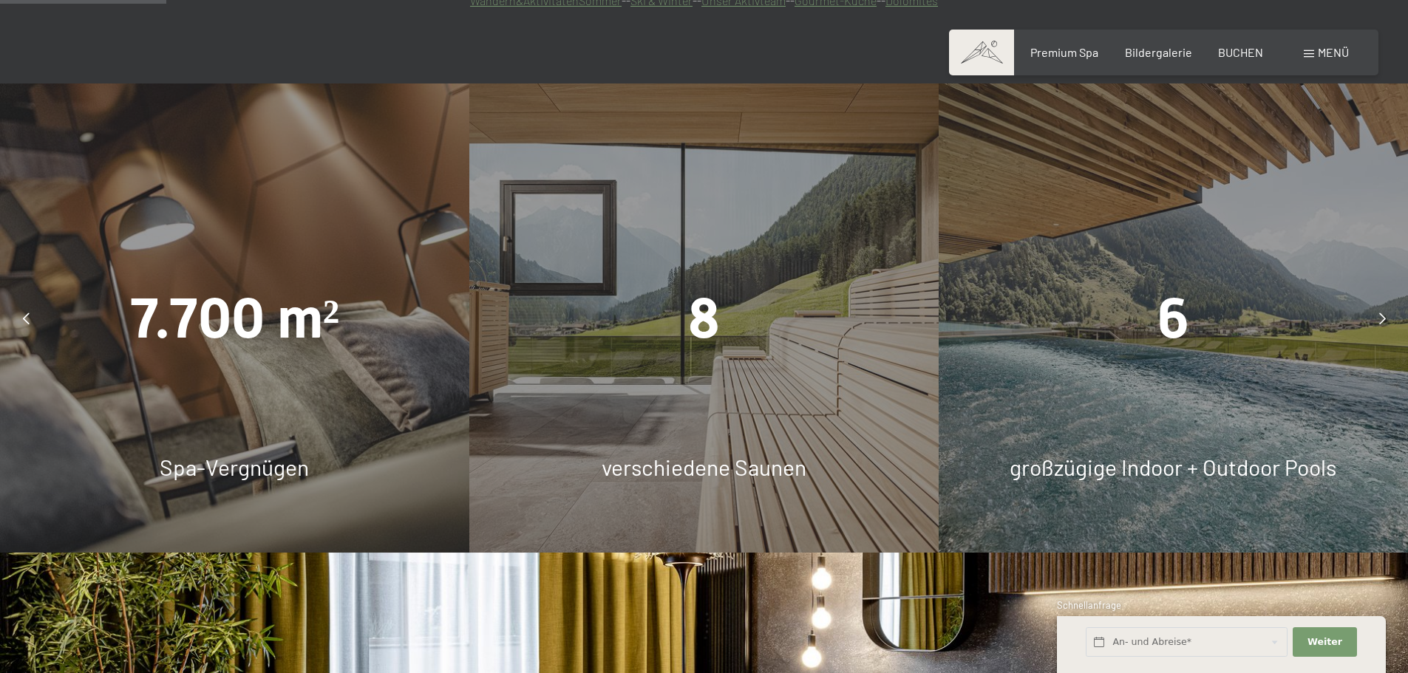
click at [1371, 300] on div at bounding box center [1381, 318] width 37 height 37
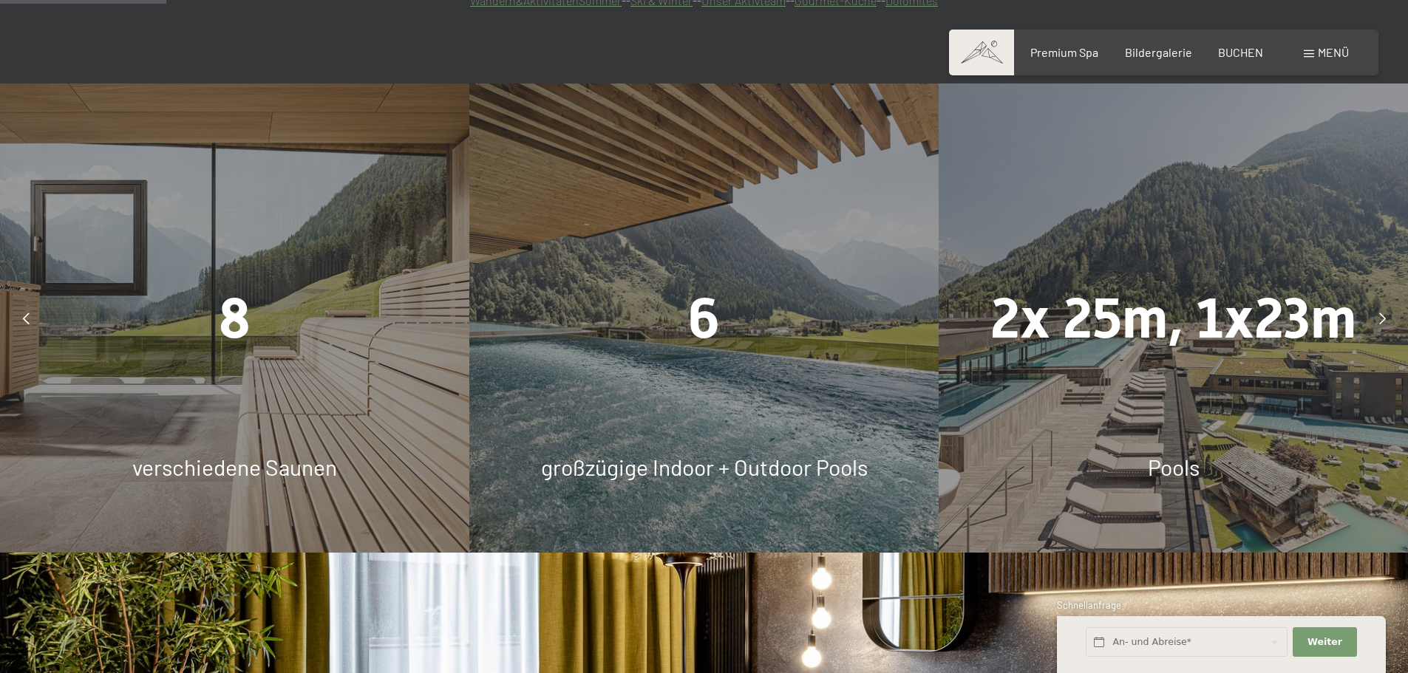
click at [1371, 300] on div at bounding box center [1381, 318] width 37 height 37
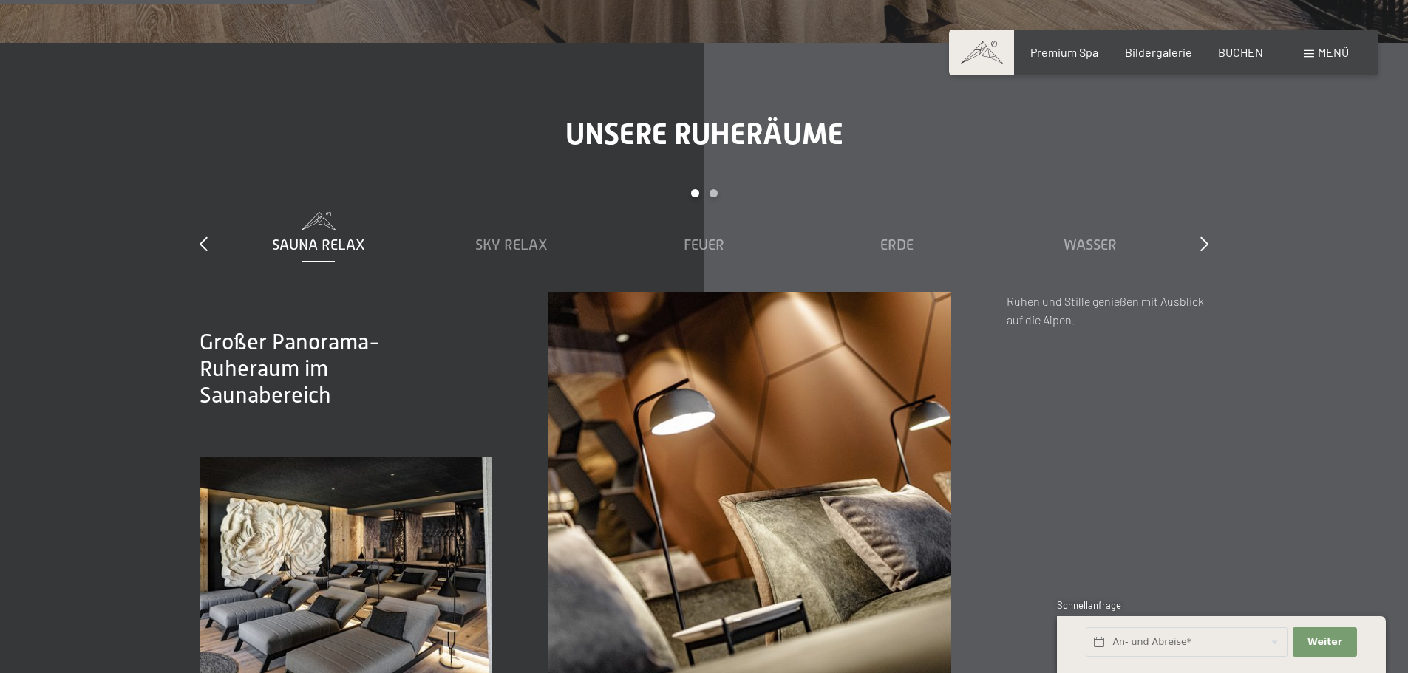
scroll to position [2438, 0]
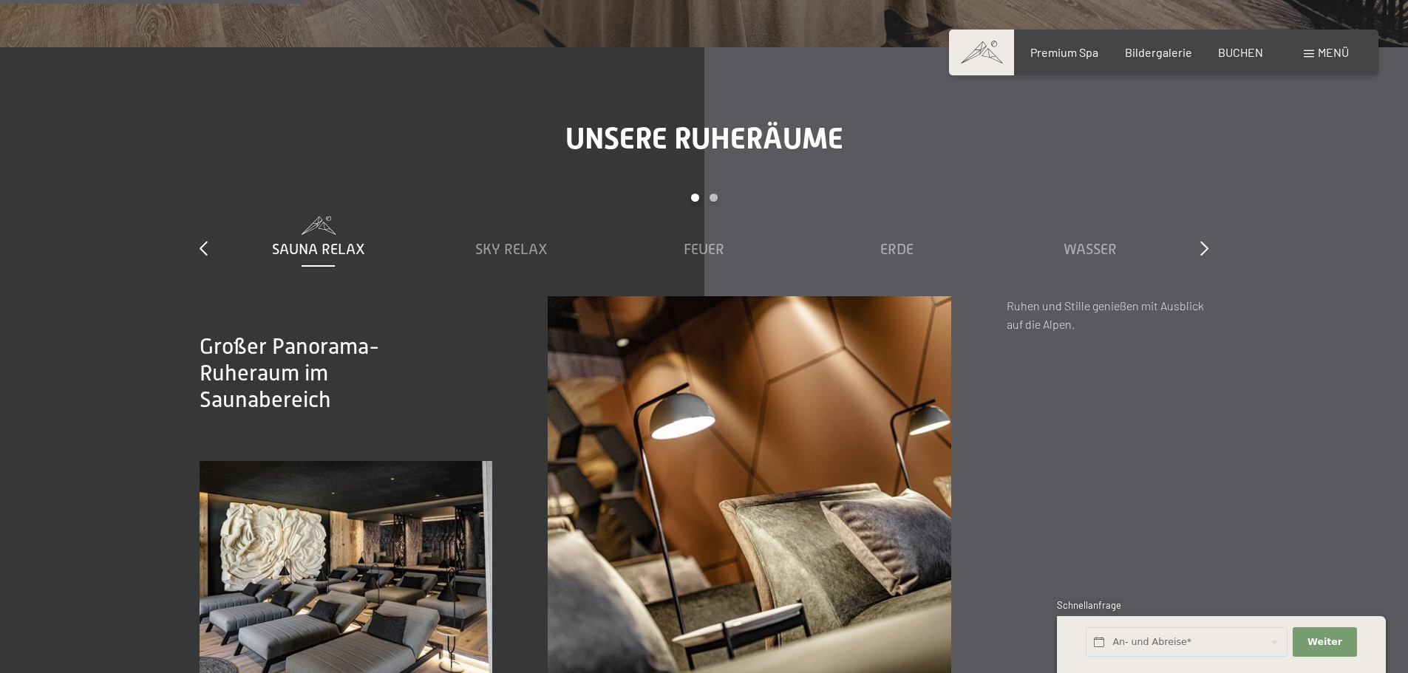
click at [1208, 191] on div "Unsere Ruheräume slide 1 to 5 of 7 Sauna Relax Sky Relax Feuer Erde Wasser Luft…" at bounding box center [703, 410] width 1119 height 579
click at [1204, 241] on icon at bounding box center [1204, 248] width 8 height 15
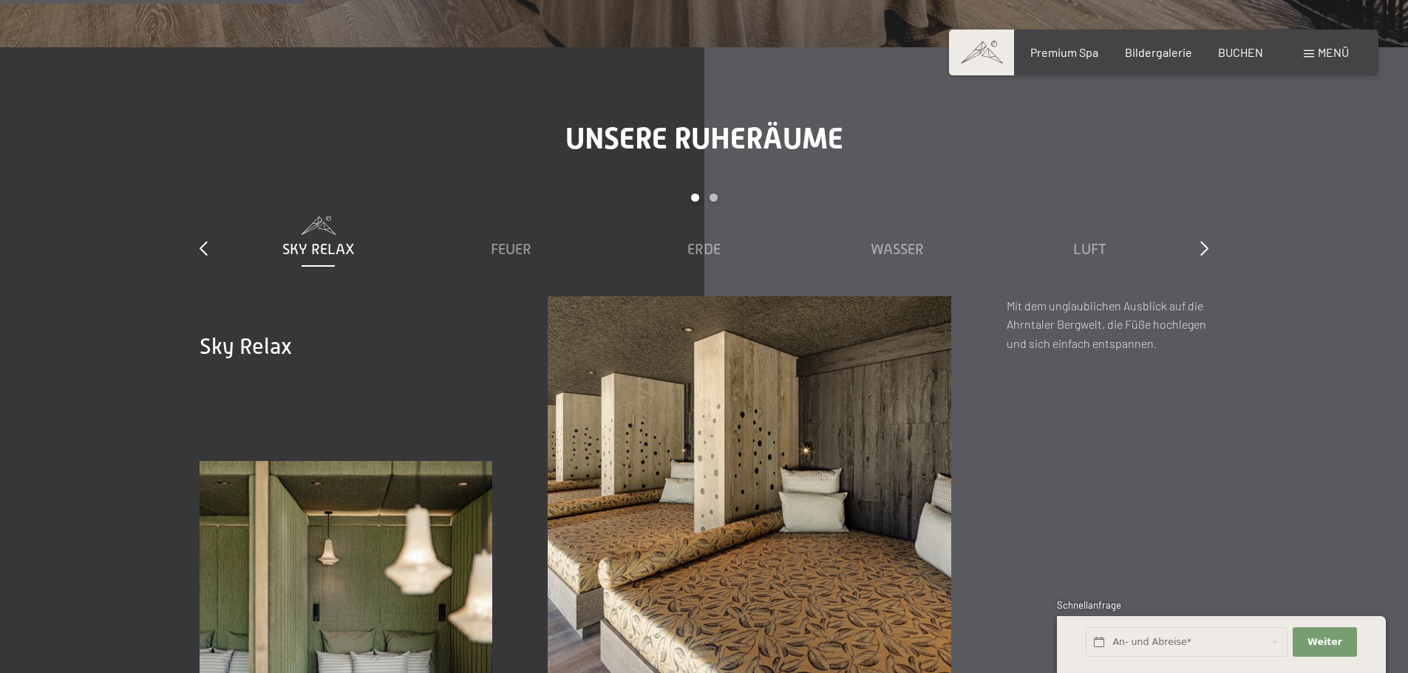
click at [709, 194] on div "Carousel Page 2" at bounding box center [713, 198] width 8 height 8
click at [693, 194] on div "Carousel Page 1" at bounding box center [695, 198] width 8 height 8
click at [701, 241] on span "Feuer" at bounding box center [703, 249] width 41 height 16
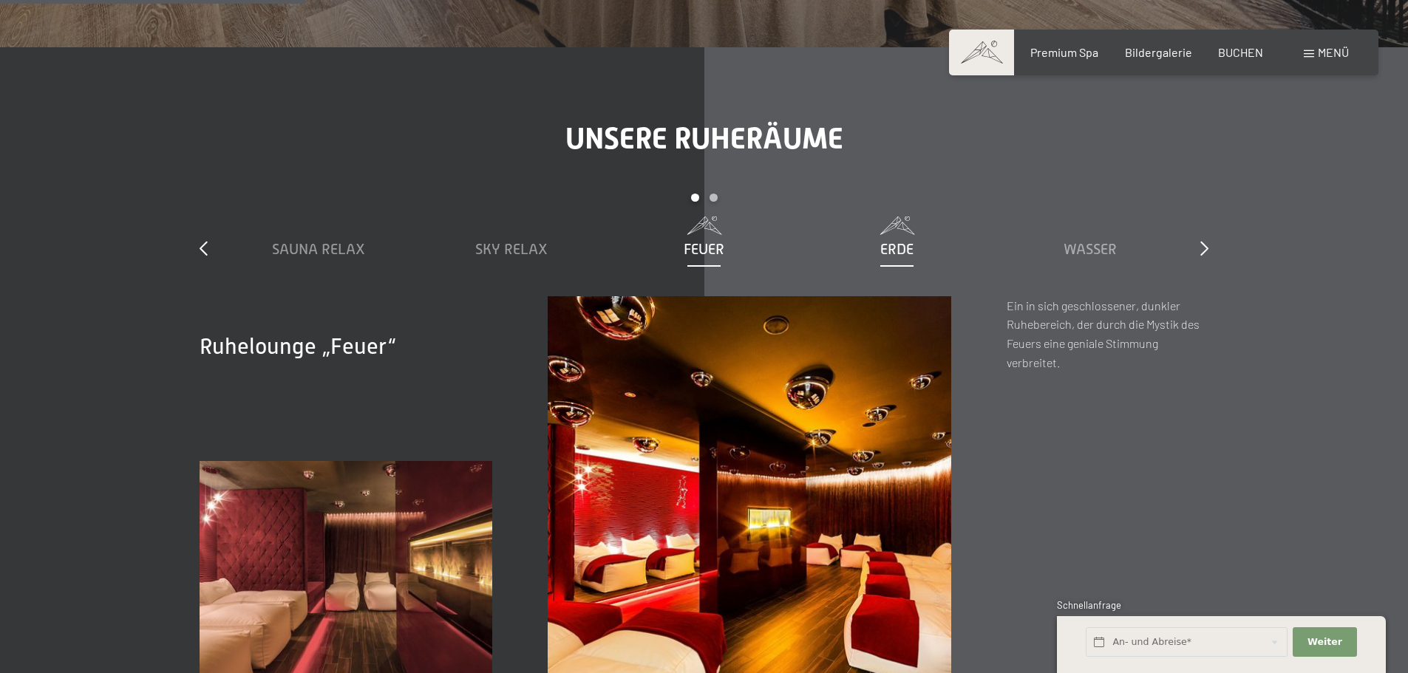
click at [893, 241] on span "Erde" at bounding box center [896, 249] width 33 height 16
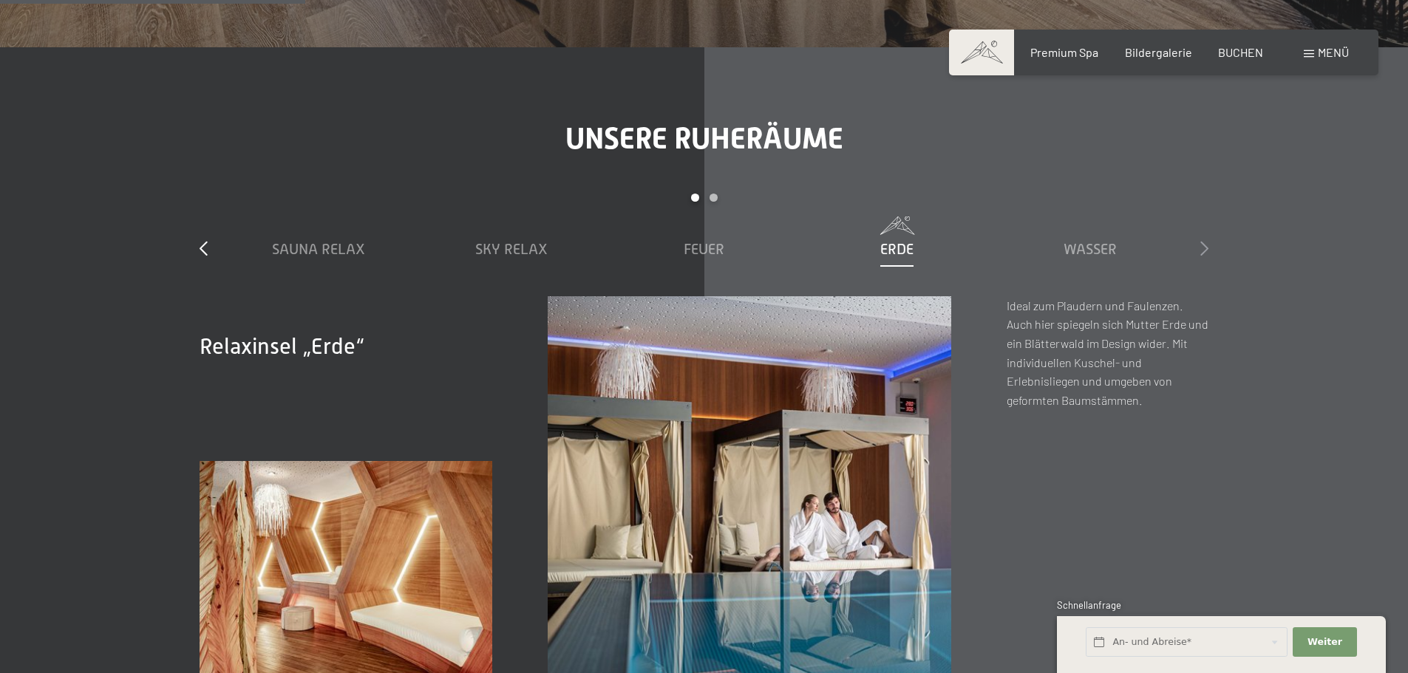
click at [1203, 241] on icon at bounding box center [1204, 248] width 8 height 15
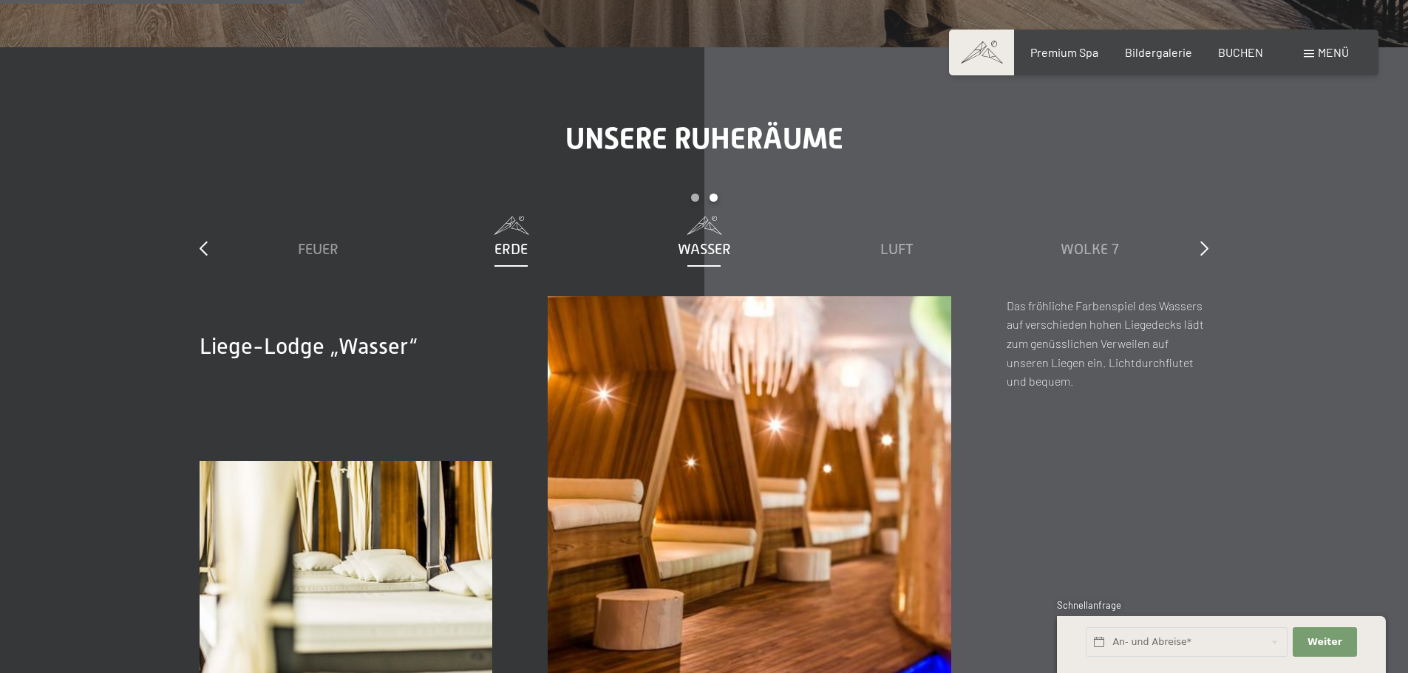
click at [505, 241] on span "Erde" at bounding box center [510, 249] width 33 height 16
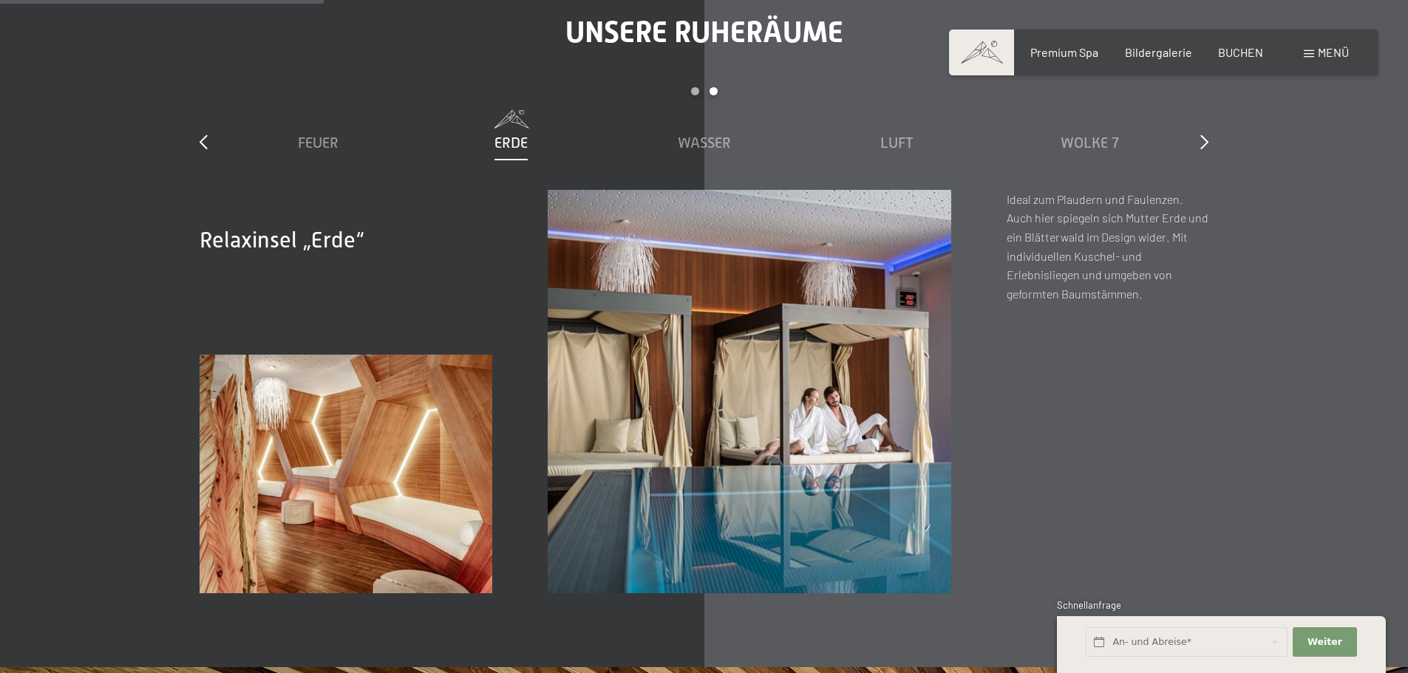
scroll to position [2512, 0]
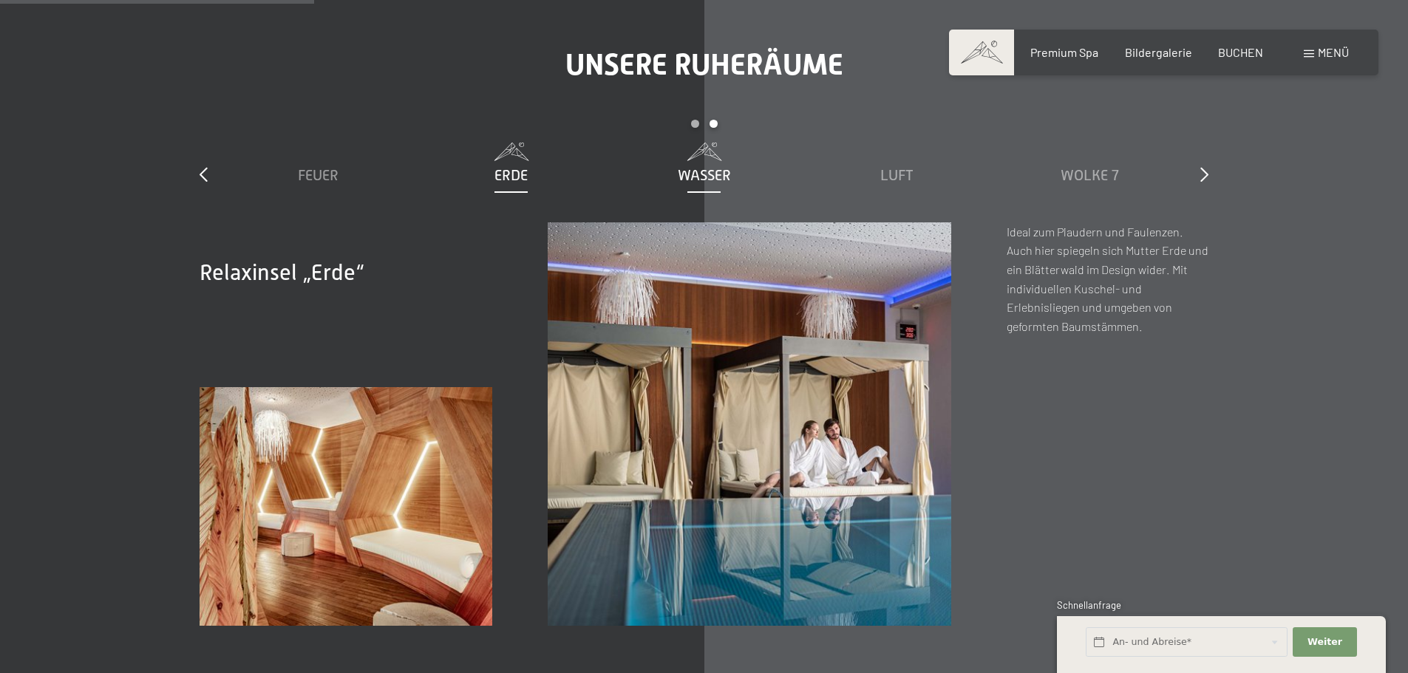
click at [716, 167] on span "Wasser" at bounding box center [704, 175] width 53 height 16
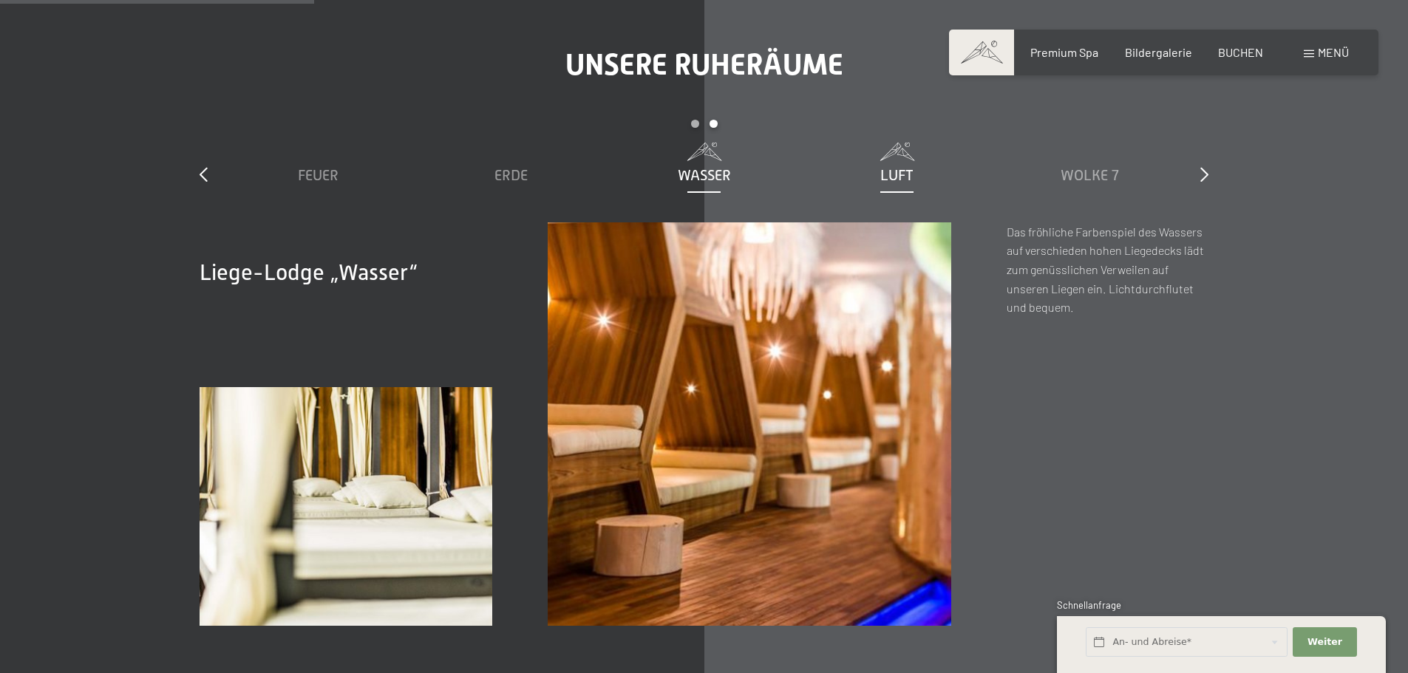
click at [894, 167] on span "Luft" at bounding box center [896, 175] width 33 height 16
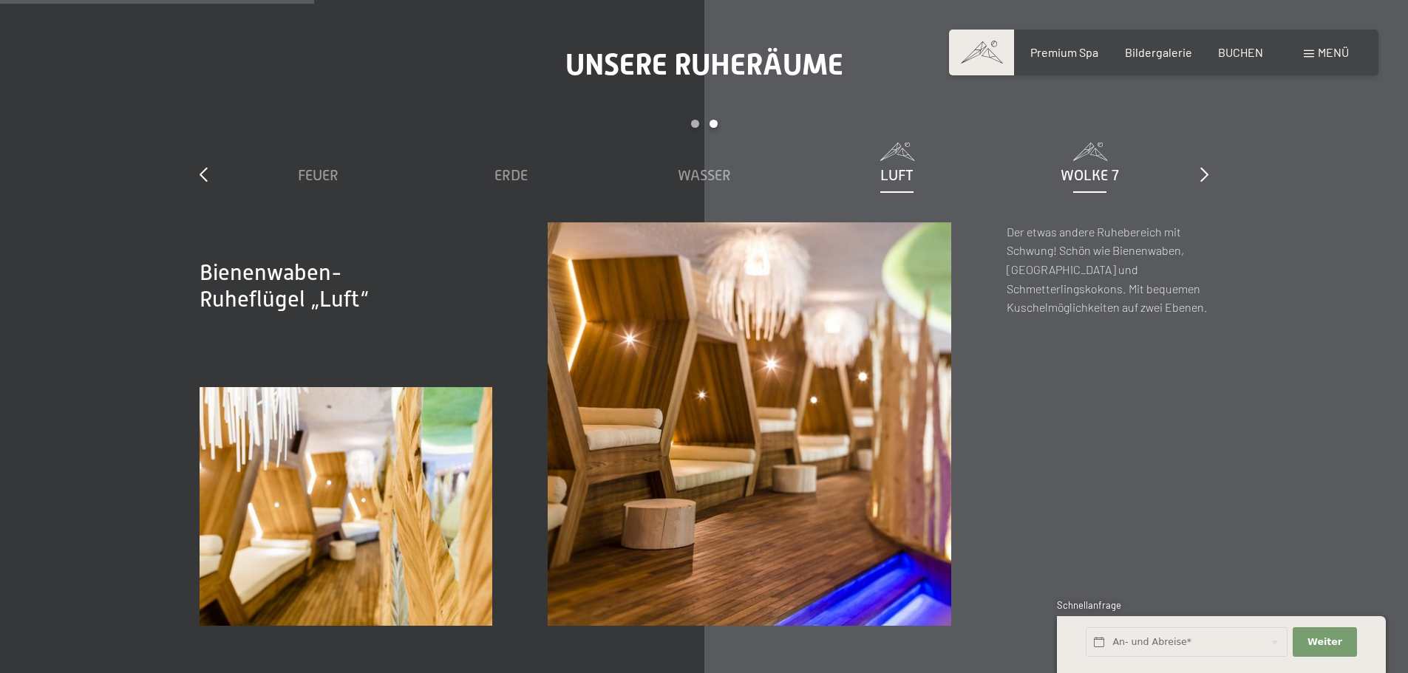
click at [1093, 167] on span "Wolke 7" at bounding box center [1089, 175] width 58 height 16
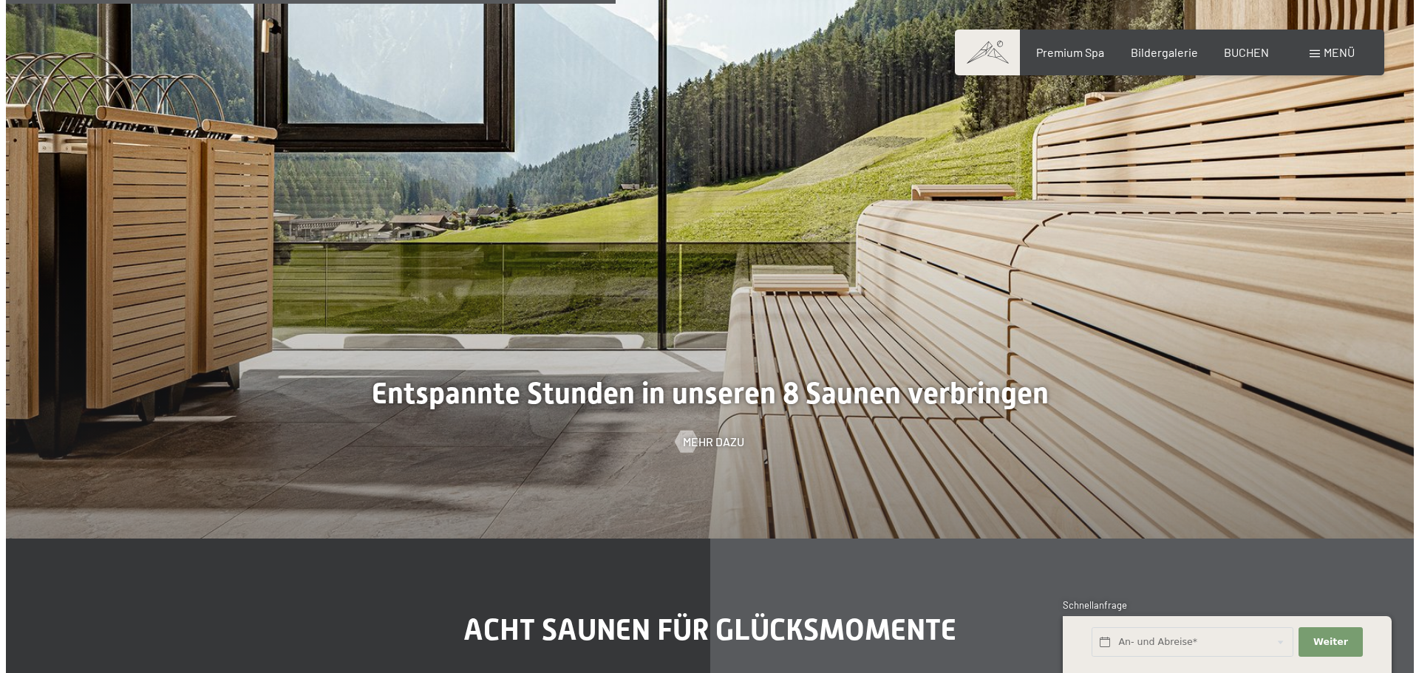
scroll to position [4876, 0]
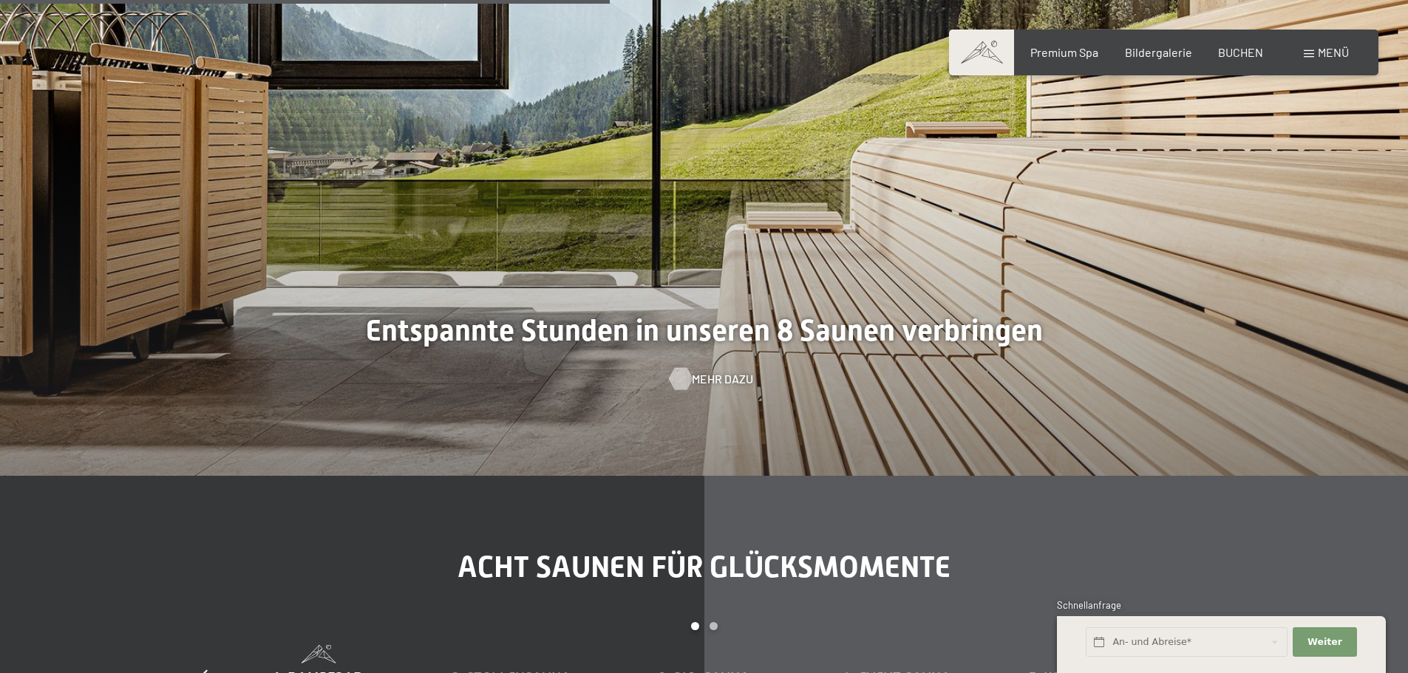
click at [709, 371] on span "Mehr dazu" at bounding box center [722, 379] width 61 height 16
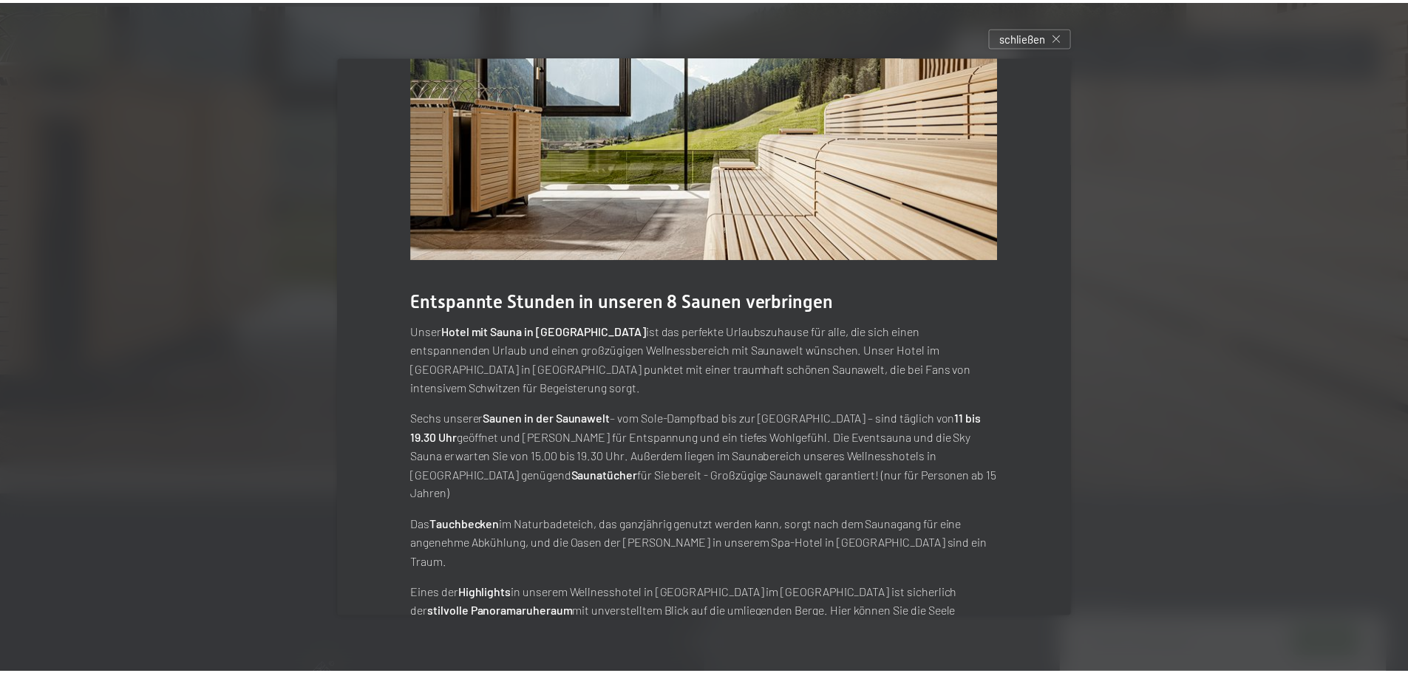
scroll to position [10, 0]
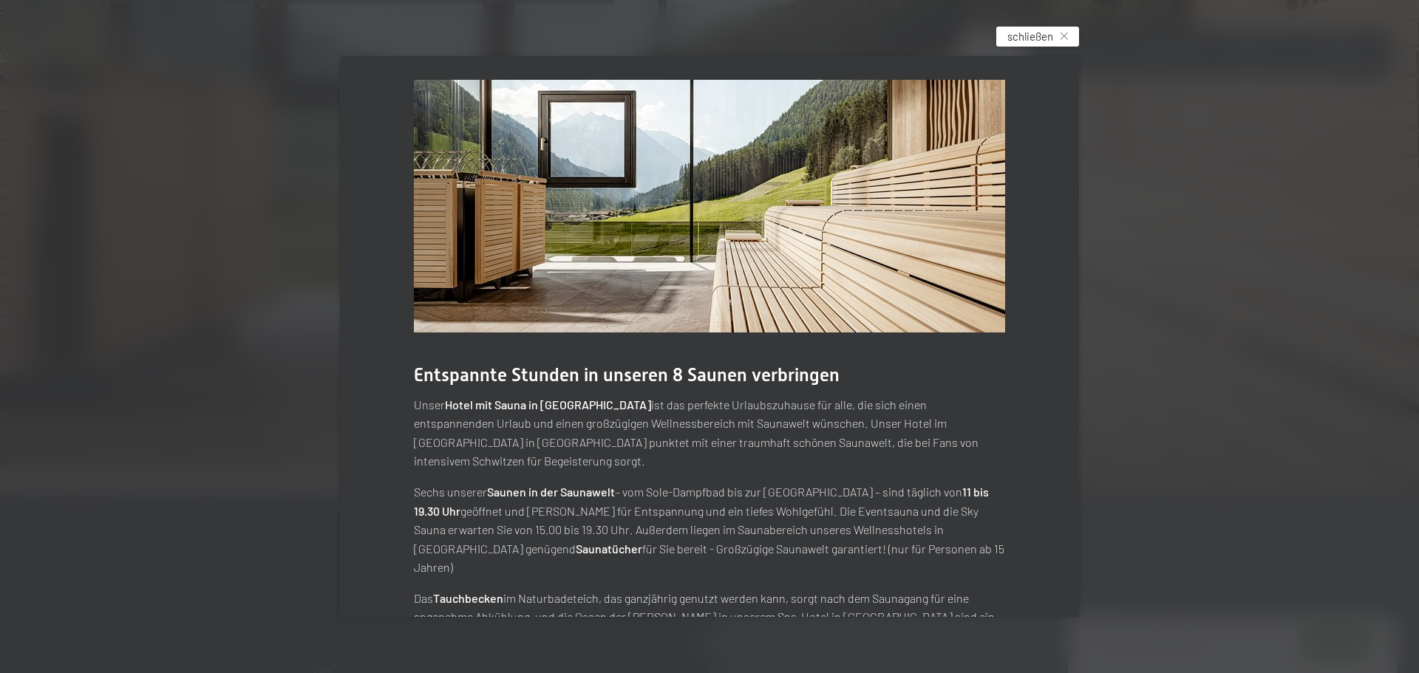
click at [1044, 39] on span "schließen" at bounding box center [1030, 37] width 46 height 16
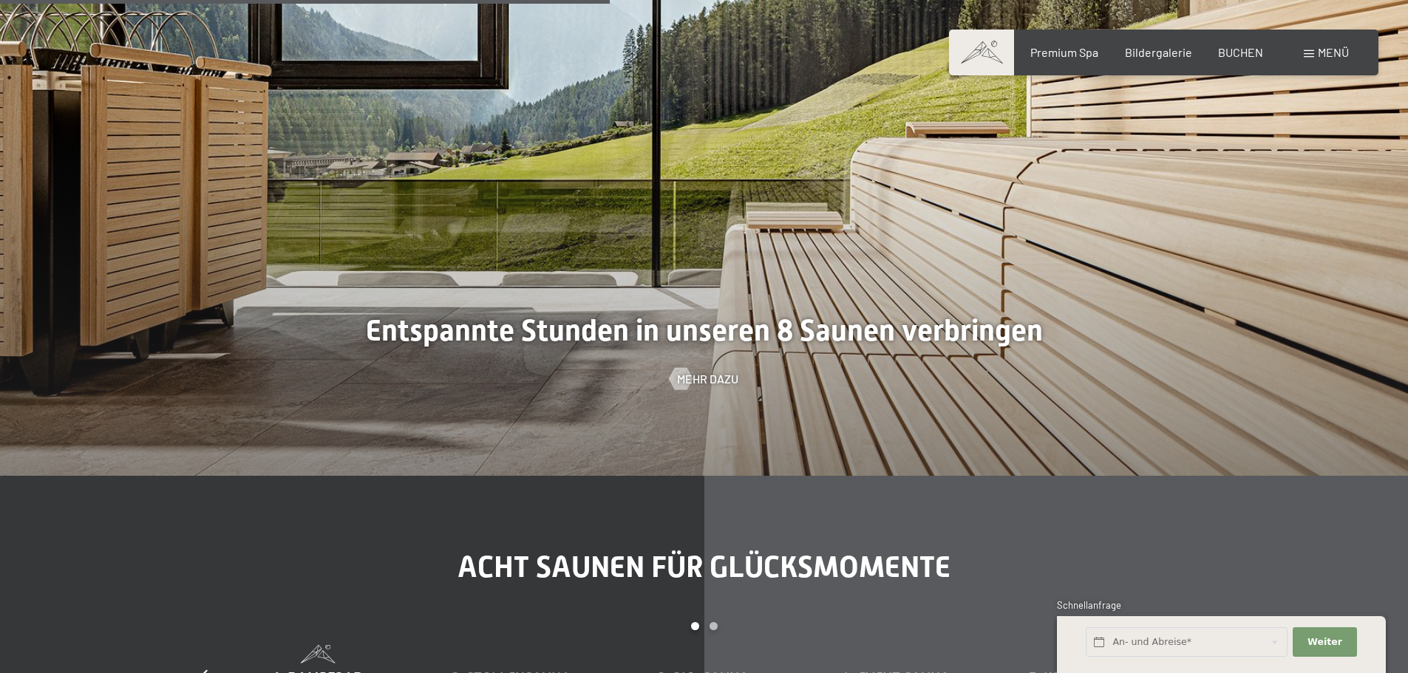
click at [1308, 55] on span at bounding box center [1308, 53] width 10 height 7
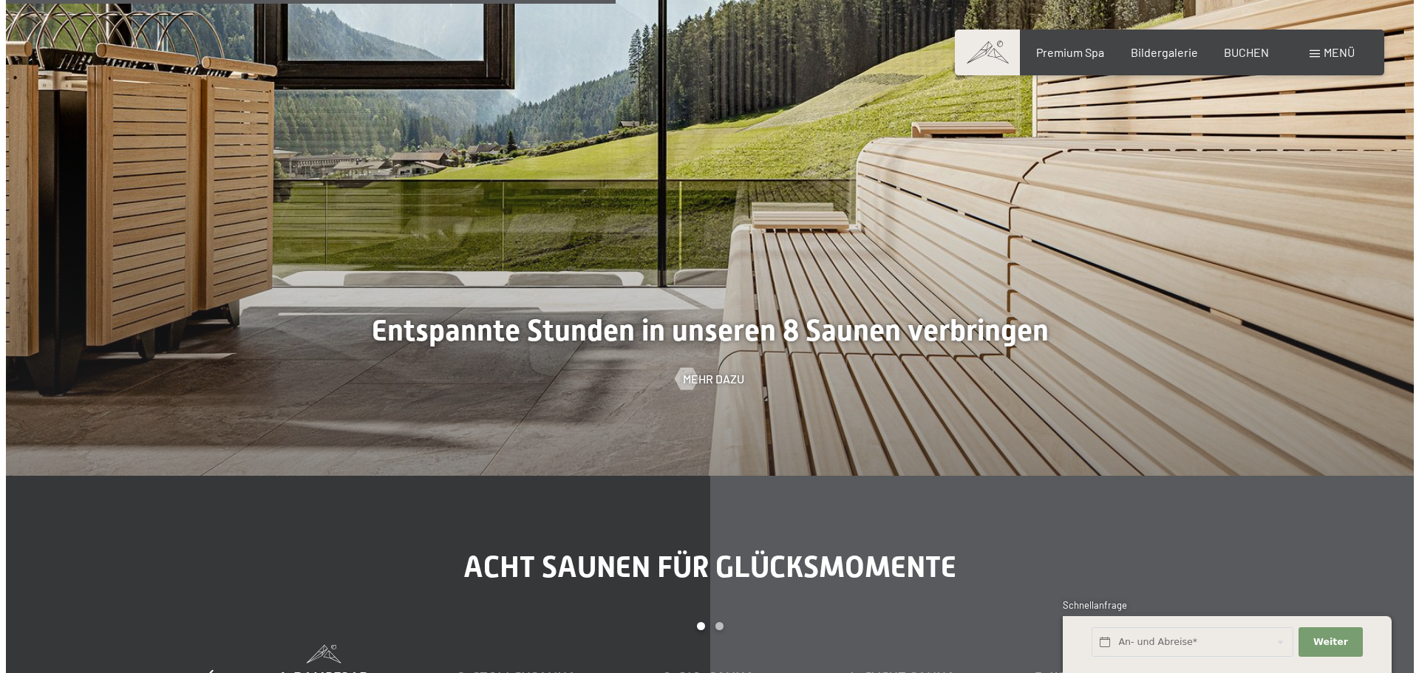
scroll to position [4896, 0]
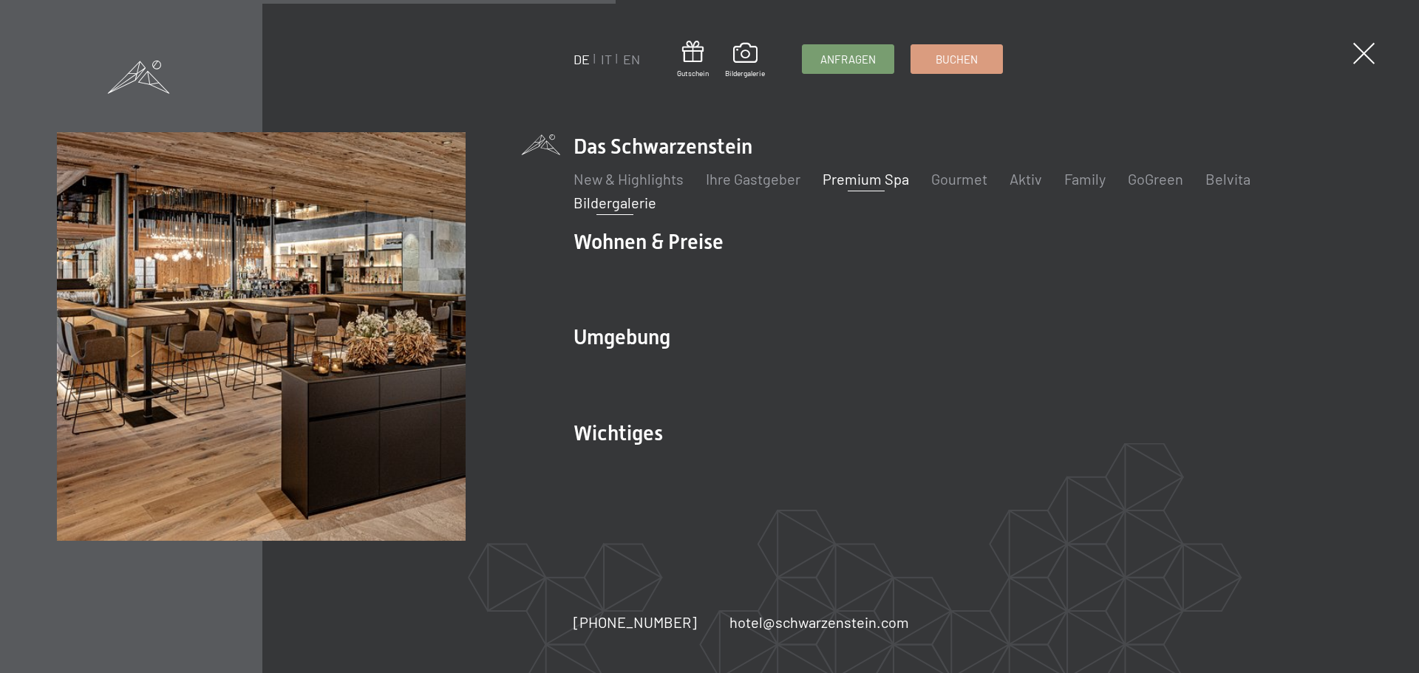
click at [608, 201] on link "Bildergalerie" at bounding box center [614, 203] width 83 height 18
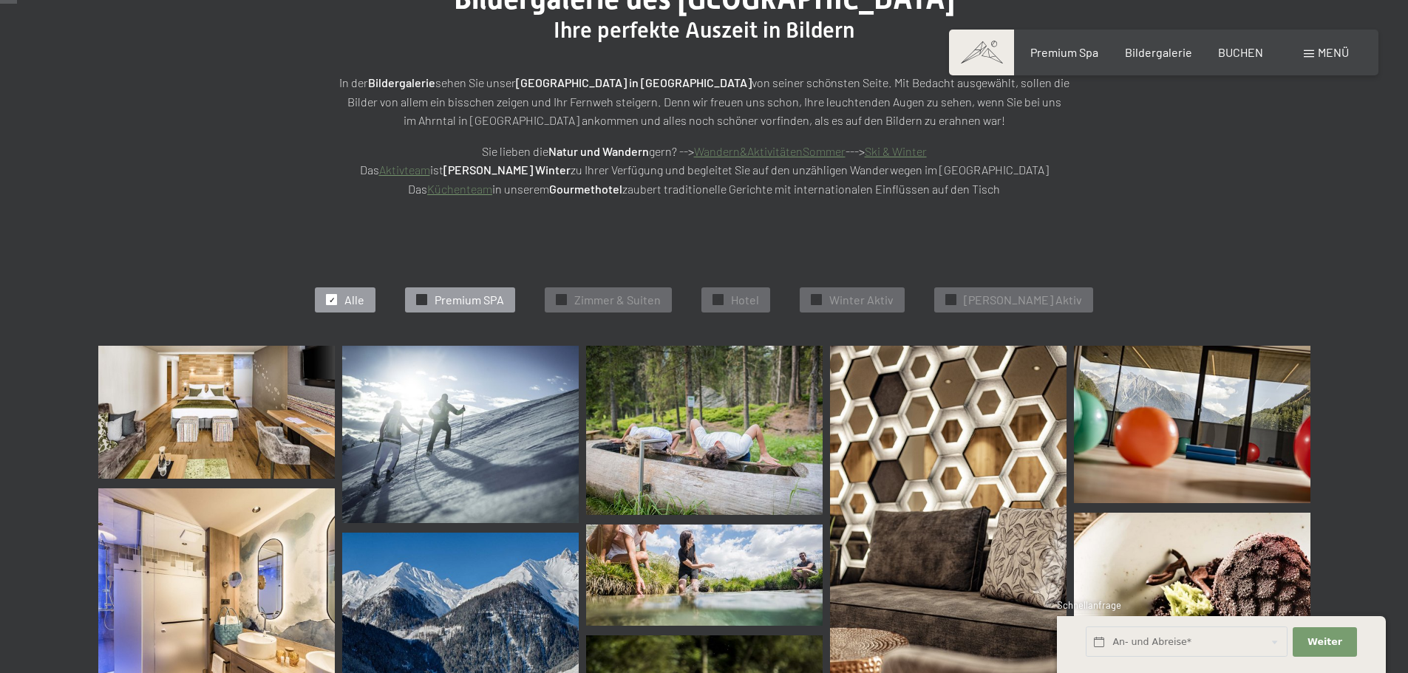
click at [464, 298] on span "Premium SPA" at bounding box center [468, 300] width 69 height 16
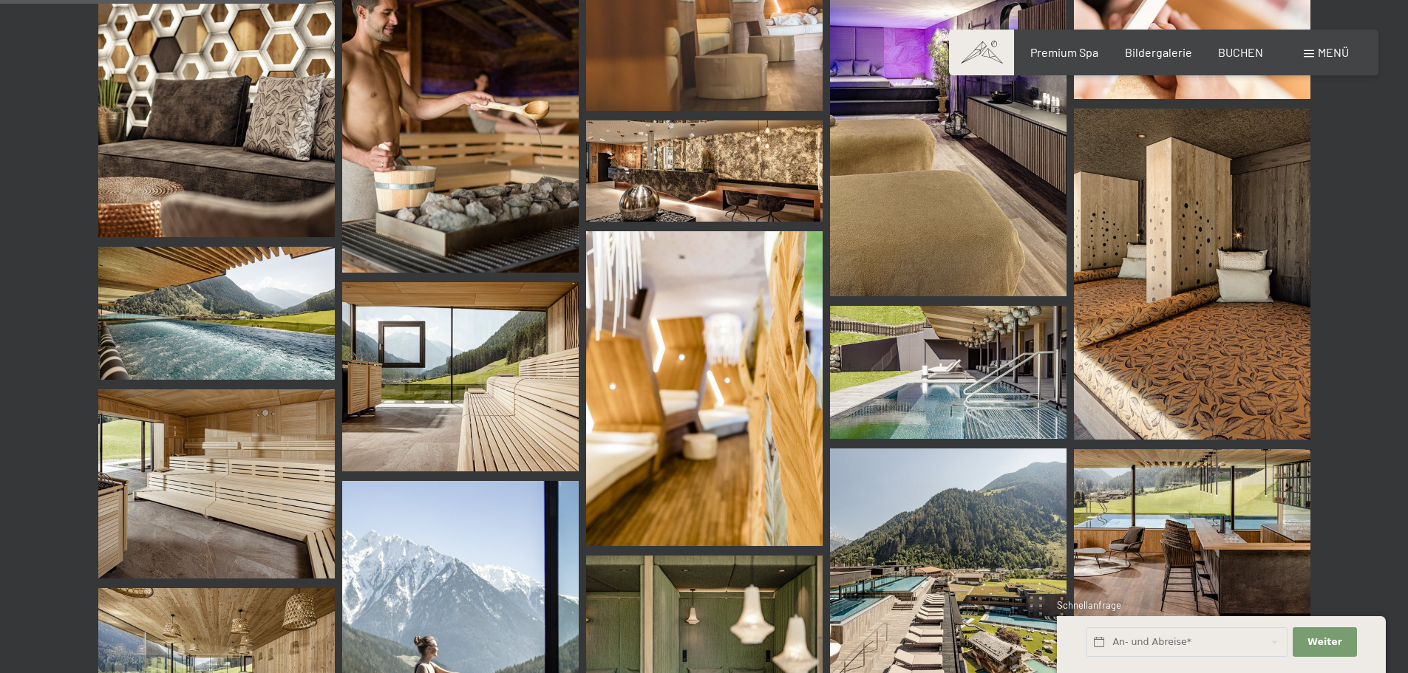
scroll to position [618, 0]
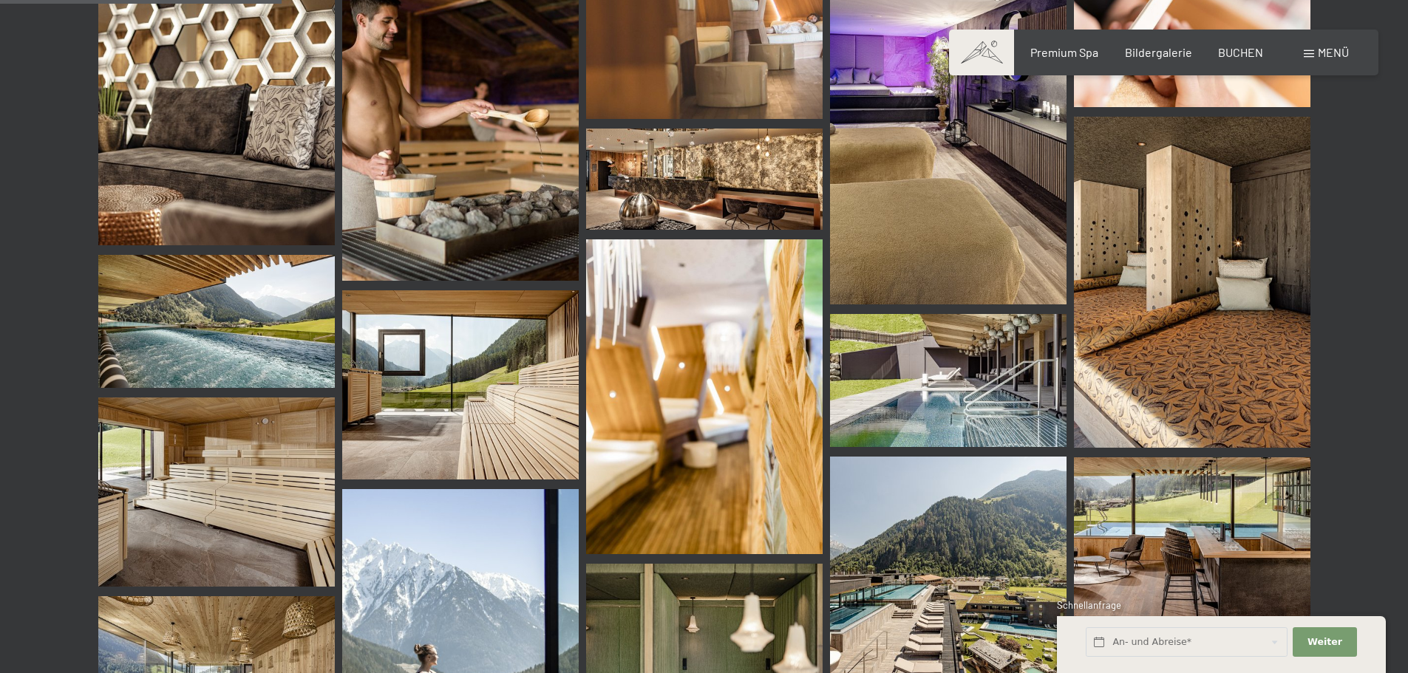
click at [219, 453] on img at bounding box center [216, 491] width 236 height 189
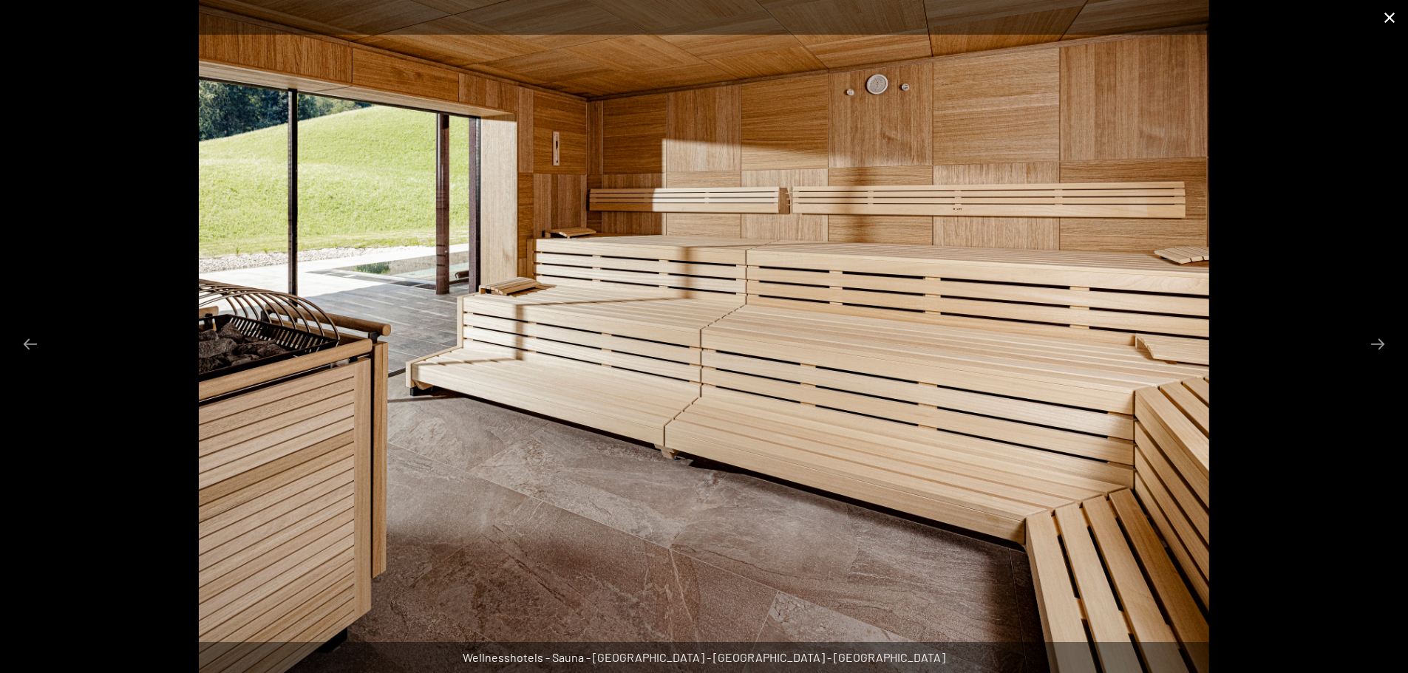
click at [1387, 20] on button "Close gallery" at bounding box center [1389, 17] width 37 height 35
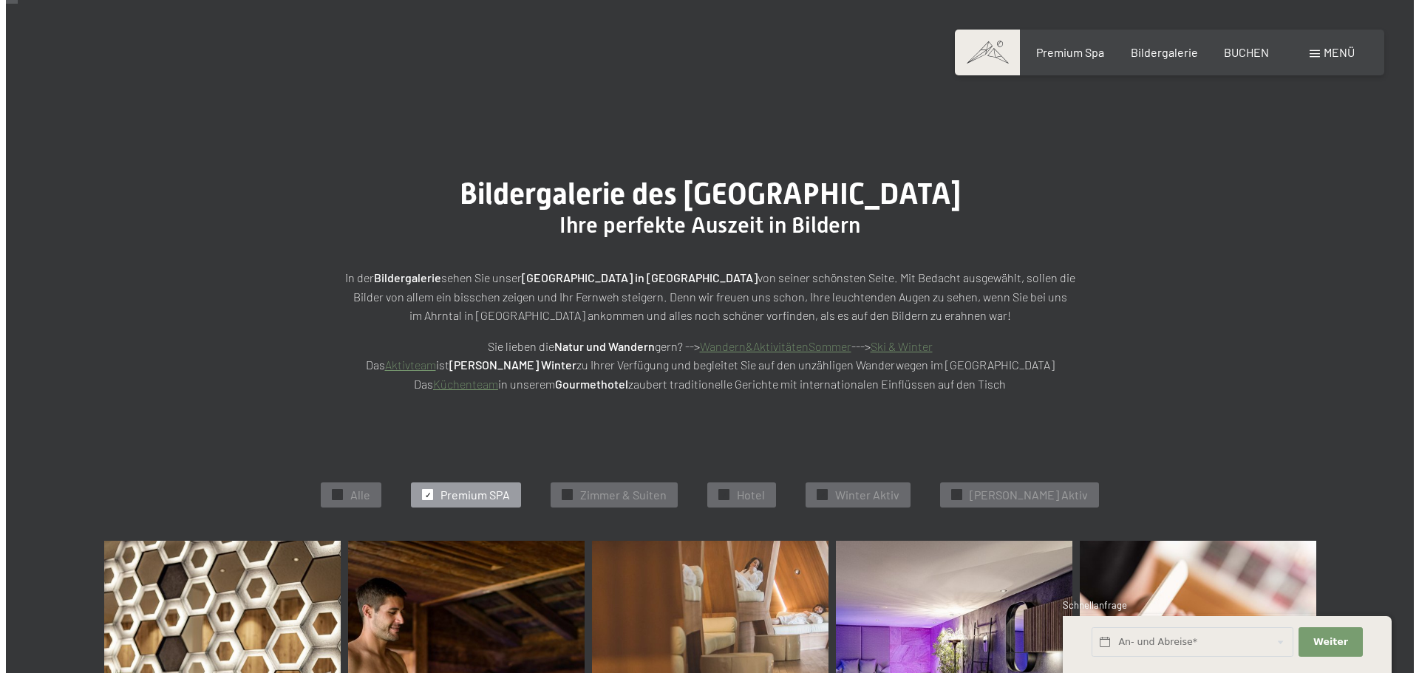
scroll to position [0, 0]
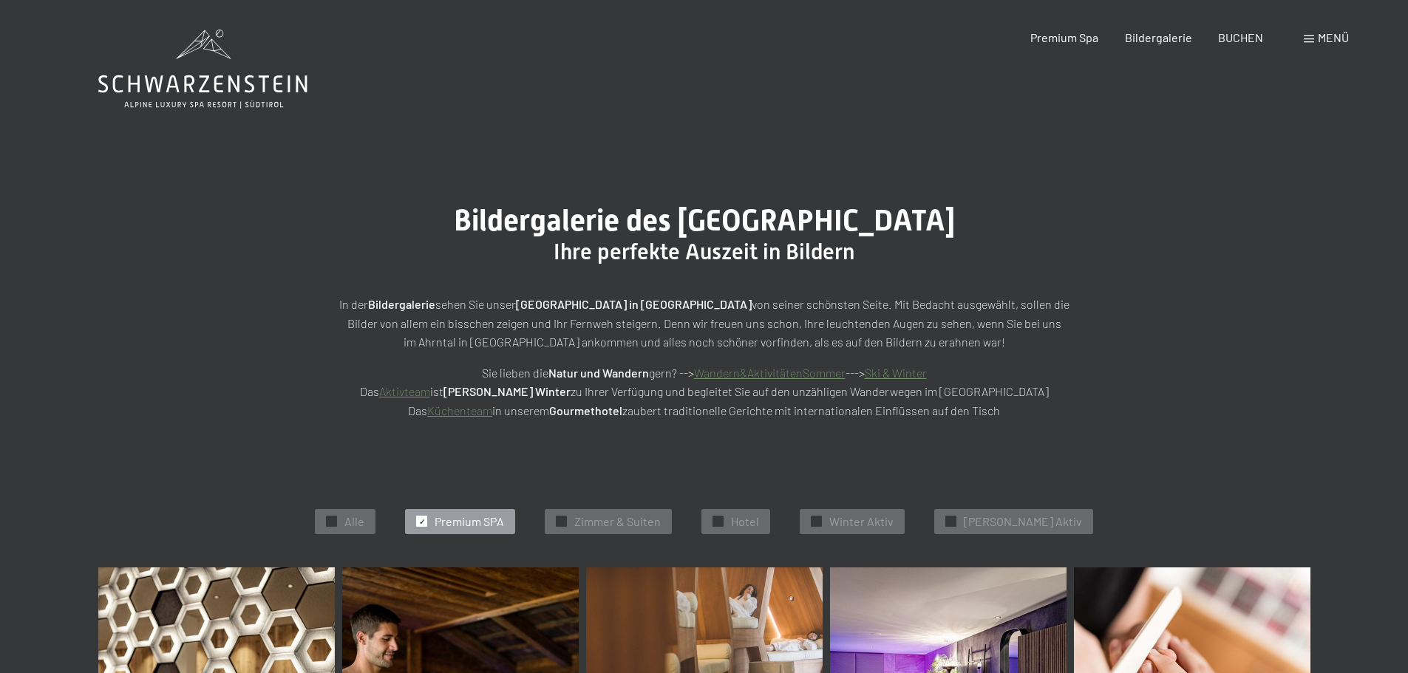
click at [1335, 43] on span "Menü" at bounding box center [1332, 37] width 31 height 14
